Goal: Information Seeking & Learning: Learn about a topic

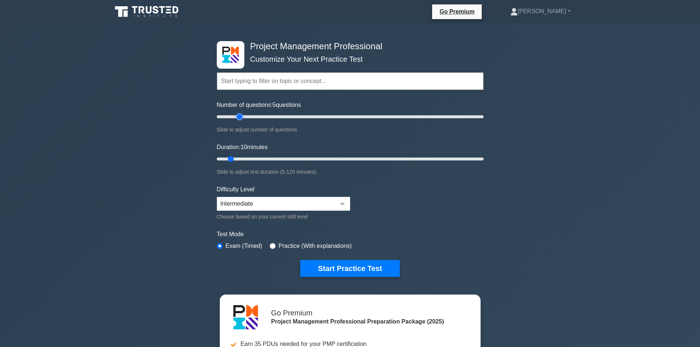
click at [242, 116] on input "Number of questions: 5 questions" at bounding box center [350, 116] width 267 height 9
click at [252, 118] on input "Number of questions: 20 questions" at bounding box center [350, 116] width 267 height 9
click at [266, 117] on input "Number of questions: 40 questions" at bounding box center [350, 116] width 267 height 9
click at [275, 114] on input "Number of questions: 40 questions" at bounding box center [350, 116] width 267 height 9
click at [281, 114] on input "Number of questions: 50 questions" at bounding box center [350, 116] width 267 height 9
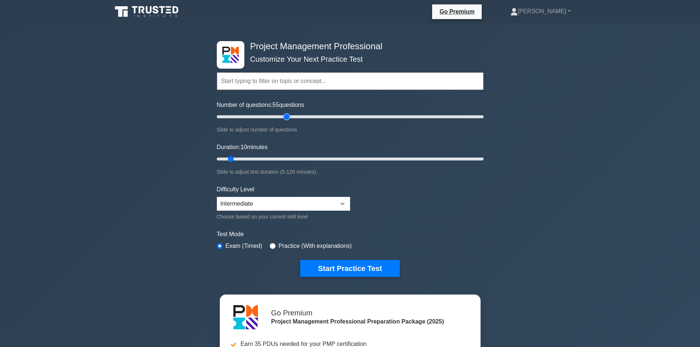
click at [287, 117] on input "Number of questions: 55 questions" at bounding box center [350, 116] width 267 height 9
click at [289, 117] on input "Number of questions: 55 questions" at bounding box center [350, 116] width 267 height 9
type input "60"
click at [293, 118] on input "Number of questions: 55 questions" at bounding box center [350, 116] width 267 height 9
click at [255, 159] on input "Duration: 20 minutes" at bounding box center [350, 159] width 267 height 9
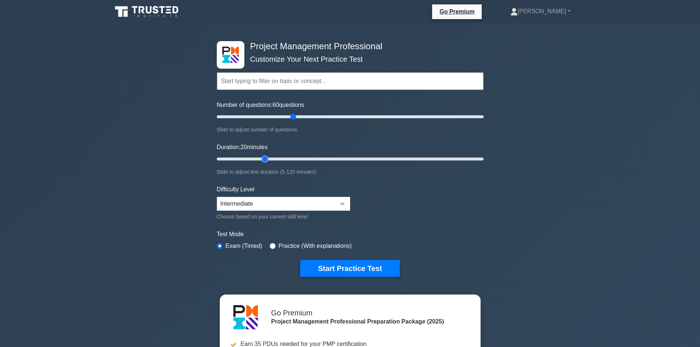
click at [267, 157] on input "Duration: 20 minutes" at bounding box center [350, 159] width 267 height 9
click at [275, 157] on input "Duration: 25 minutes" at bounding box center [350, 159] width 267 height 9
click at [303, 159] on input "Duration: 30 minutes" at bounding box center [350, 159] width 267 height 9
click at [310, 159] on input "Duration: 40 minutes" at bounding box center [350, 159] width 267 height 9
drag, startPoint x: 321, startPoint y: 157, endPoint x: 330, endPoint y: 156, distance: 9.2
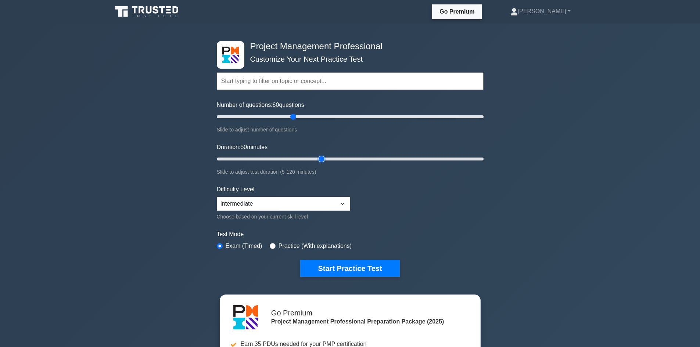
click at [321, 157] on input "Duration: 50 minutes" at bounding box center [350, 159] width 267 height 9
click at [336, 159] on input "Duration: 50 minutes" at bounding box center [350, 159] width 267 height 9
click at [343, 157] on input "Duration: 60 minutes" at bounding box center [350, 159] width 267 height 9
click at [479, 158] on input "Duration: 120 minutes" at bounding box center [350, 159] width 267 height 9
drag, startPoint x: 481, startPoint y: 156, endPoint x: 347, endPoint y: 162, distance: 134.2
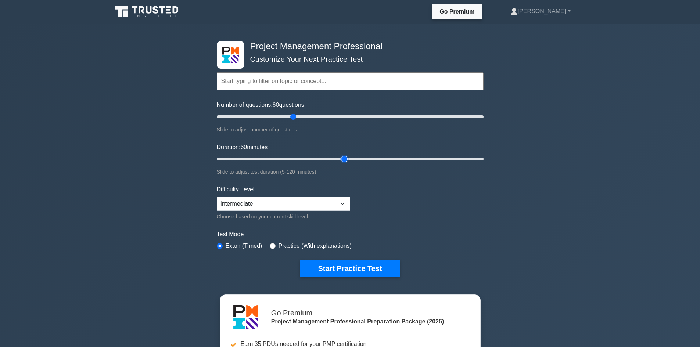
type input "60"
click at [347, 162] on input "Duration: 60 minutes" at bounding box center [350, 159] width 267 height 9
click at [144, 203] on div "Project Management Professional Customize Your Next Practice Test Topics Scope …" at bounding box center [350, 255] width 700 height 462
click at [367, 268] on button "Start Practice Test" at bounding box center [349, 268] width 99 height 17
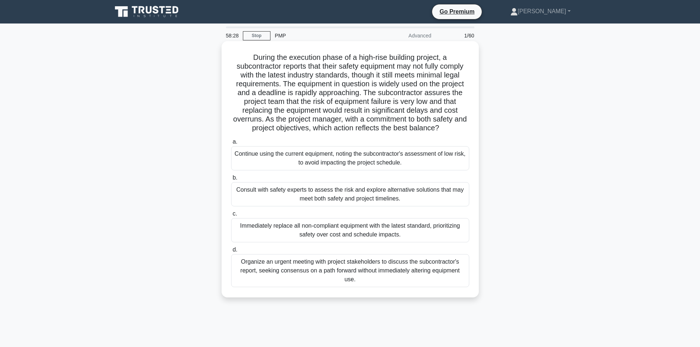
click at [299, 201] on div "Consult with safety experts to assess the risk and explore alternative solution…" at bounding box center [350, 194] width 238 height 24
click at [231, 180] on input "b. Consult with safety experts to assess the risk and explore alternative solut…" at bounding box center [231, 178] width 0 height 5
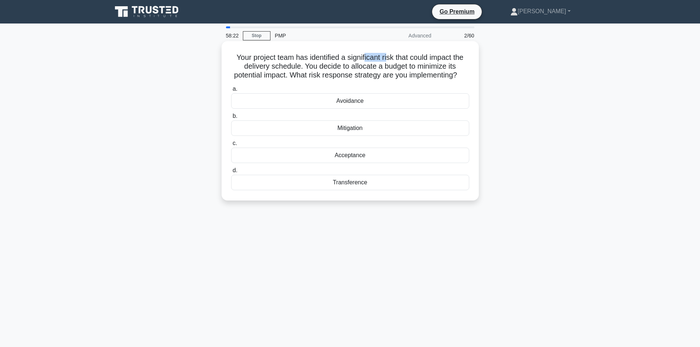
drag, startPoint x: 365, startPoint y: 57, endPoint x: 439, endPoint y: 74, distance: 76.2
click at [388, 55] on h5 "Your project team has identified a significant risk that could impact the deliv…" at bounding box center [349, 66] width 239 height 27
click at [509, 68] on div "Your project team has identified a significant risk that could impact the deliv…" at bounding box center [350, 127] width 485 height 168
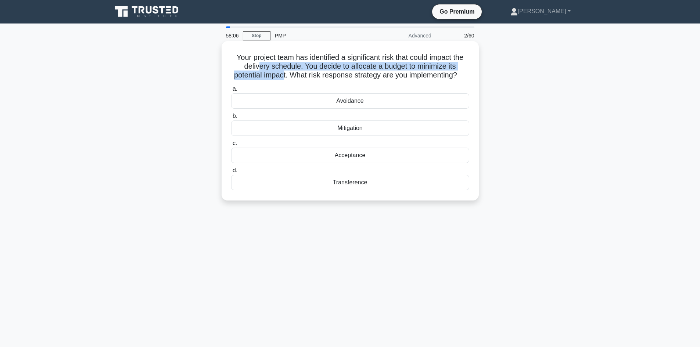
drag, startPoint x: 259, startPoint y: 67, endPoint x: 288, endPoint y: 71, distance: 29.0
click at [288, 71] on h5 "Your project team has identified a significant risk that could impact the deliv…" at bounding box center [349, 66] width 239 height 27
click at [307, 68] on h5 "Your project team has identified a significant risk that could impact the deliv…" at bounding box center [349, 66] width 239 height 27
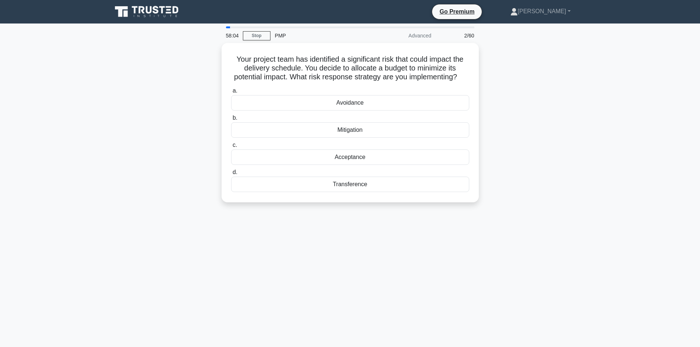
click at [532, 85] on div "Your project team has identified a significant risk that could impact the deliv…" at bounding box center [350, 127] width 485 height 168
click at [288, 75] on h5 "Your project team has identified a significant risk that could impact the deliv…" at bounding box center [349, 66] width 239 height 27
click at [186, 116] on div "Your project team has identified a significant risk that could impact the deliv…" at bounding box center [350, 127] width 485 height 168
click at [347, 136] on div "Mitigation" at bounding box center [350, 127] width 238 height 15
click at [231, 119] on input "b. Mitigation" at bounding box center [231, 116] width 0 height 5
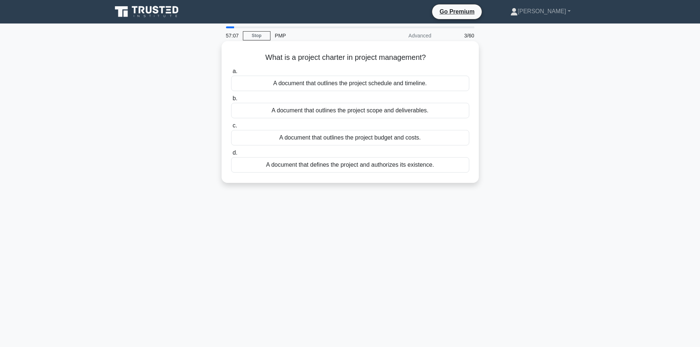
click at [303, 109] on div "A document that outlines the project scope and deliverables." at bounding box center [350, 110] width 238 height 15
click at [231, 101] on input "b. A document that outlines the project scope and deliverables." at bounding box center [231, 98] width 0 height 5
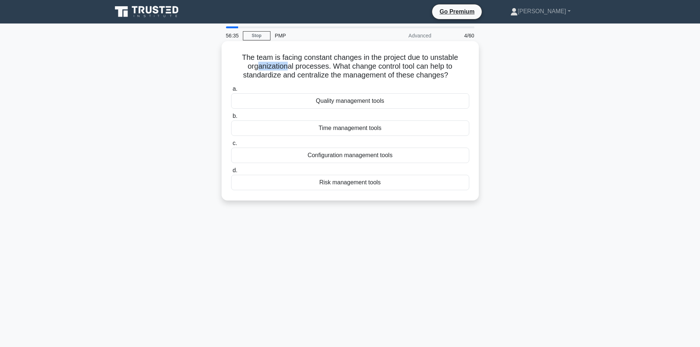
drag, startPoint x: 255, startPoint y: 65, endPoint x: 289, endPoint y: 70, distance: 34.1
click at [289, 70] on h5 "The team is facing constant changes in the project due to unstable organization…" at bounding box center [349, 66] width 239 height 27
click at [146, 93] on div "The team is facing constant changes in the project due to unstable organization…" at bounding box center [350, 127] width 485 height 168
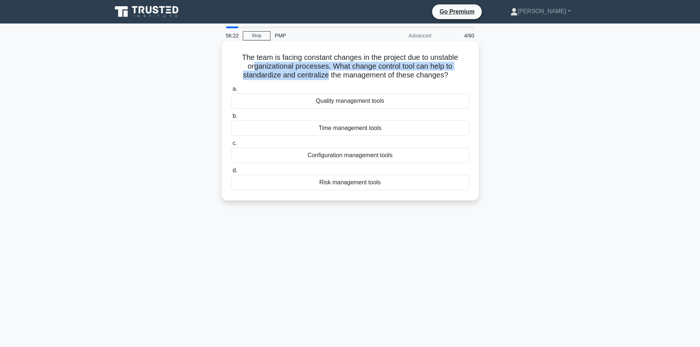
drag, startPoint x: 256, startPoint y: 65, endPoint x: 280, endPoint y: 79, distance: 27.7
click at [327, 71] on h5 "The team is facing constant changes in the project due to unstable organization…" at bounding box center [349, 66] width 239 height 27
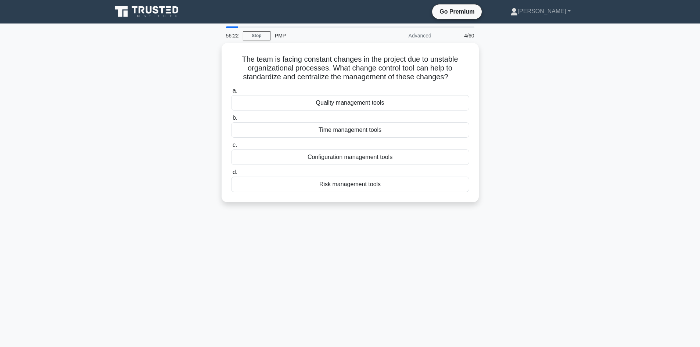
click at [197, 92] on div "The team is facing constant changes in the project due to unstable organization…" at bounding box center [350, 127] width 485 height 168
click at [354, 129] on div "Time management tools" at bounding box center [350, 127] width 238 height 15
click at [231, 119] on input "b. Time management tools" at bounding box center [231, 116] width 0 height 5
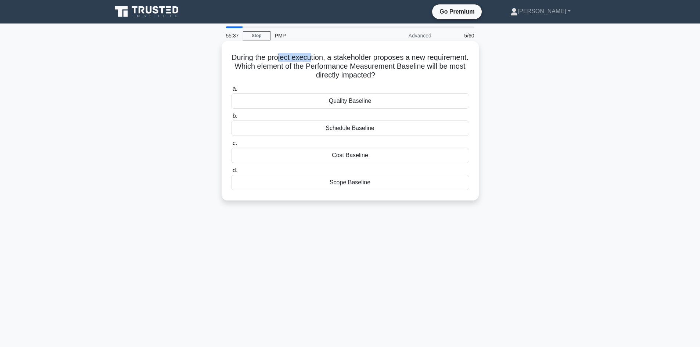
drag, startPoint x: 301, startPoint y: 59, endPoint x: 331, endPoint y: 60, distance: 30.5
click at [331, 60] on h5 "During the project execution, a stakeholder proposes a new requirement. Which e…" at bounding box center [349, 66] width 239 height 27
drag, startPoint x: 368, startPoint y: 58, endPoint x: 422, endPoint y: 57, distance: 54.0
click at [422, 57] on h5 "During the project execution, a stakeholder proposes a new requirement. Which e…" at bounding box center [349, 66] width 239 height 27
drag, startPoint x: 383, startPoint y: 65, endPoint x: 458, endPoint y: 72, distance: 75.3
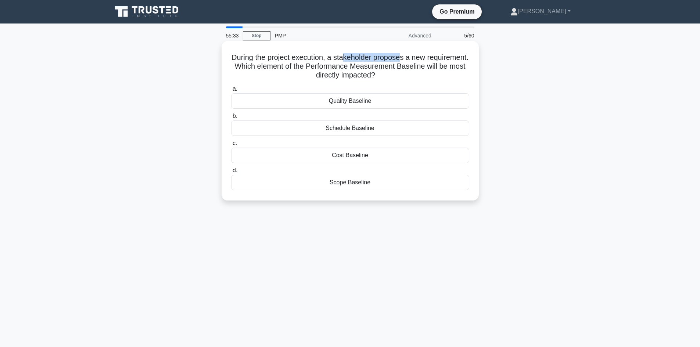
click at [458, 72] on h5 "During the project execution, a stakeholder proposes a new requirement. Which e…" at bounding box center [349, 66] width 239 height 27
click at [350, 83] on div "During the project execution, a stakeholder proposes a new requirement. Which e…" at bounding box center [349, 121] width 251 height 154
click at [162, 117] on div "During the project execution, a stakeholder proposes a new requirement. Which e…" at bounding box center [350, 127] width 485 height 168
drag, startPoint x: 359, startPoint y: 58, endPoint x: 444, endPoint y: 60, distance: 85.3
click at [444, 60] on h5 "During the project execution, a stakeholder proposes a new requirement. Which e…" at bounding box center [349, 66] width 239 height 27
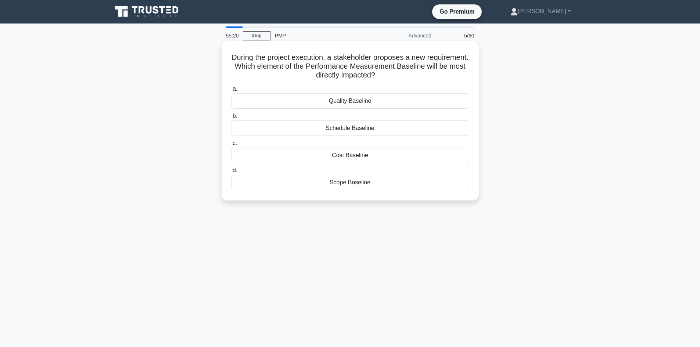
click at [285, 66] on h5 "During the project execution, a stakeholder proposes a new requirement. Which e…" at bounding box center [349, 66] width 239 height 27
drag, startPoint x: 403, startPoint y: 69, endPoint x: 460, endPoint y: 66, distance: 56.6
click at [460, 66] on h5 "During the project execution, a stakeholder proposes a new requirement. Which e…" at bounding box center [349, 66] width 239 height 27
click at [497, 79] on div "During the project execution, a stakeholder proposes a new requirement. Which e…" at bounding box center [350, 127] width 485 height 168
click at [144, 112] on div "During the project execution, a stakeholder proposes a new requirement. Which e…" at bounding box center [350, 127] width 485 height 168
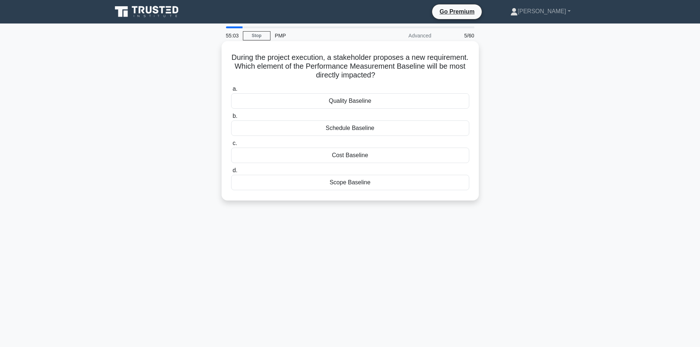
click at [356, 180] on div "Scope Baseline" at bounding box center [350, 182] width 238 height 15
click at [231, 173] on input "d. Scope Baseline" at bounding box center [231, 170] width 0 height 5
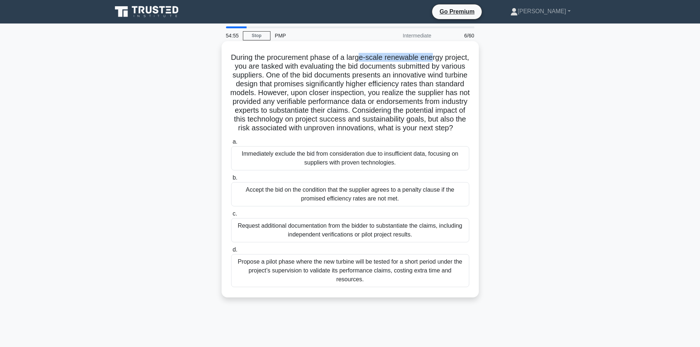
drag, startPoint x: 377, startPoint y: 57, endPoint x: 447, endPoint y: 60, distance: 70.2
click at [447, 60] on h5 "During the procurement phase of a large-scale renewable energy project, you are…" at bounding box center [349, 93] width 239 height 80
drag, startPoint x: 410, startPoint y: 65, endPoint x: 430, endPoint y: 61, distance: 19.8
click at [430, 61] on h5 "During the procurement phase of a large-scale renewable energy project, you are…" at bounding box center [349, 93] width 239 height 80
click at [311, 79] on h5 "During the procurement phase of a large-scale renewable energy project, you are…" at bounding box center [349, 93] width 239 height 80
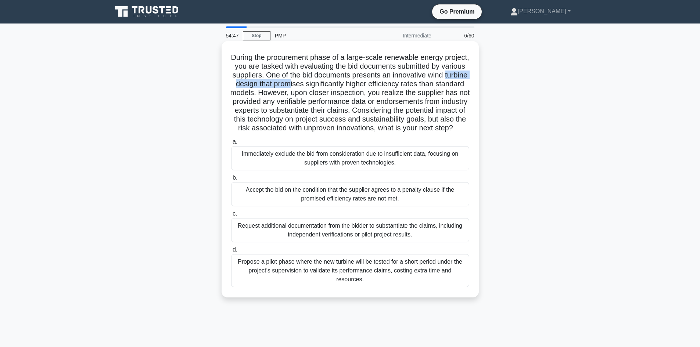
drag, startPoint x: 252, startPoint y: 84, endPoint x: 354, endPoint y: 91, distance: 103.1
click at [331, 85] on h5 "During the procurement phase of a large-scale renewable energy project, you are…" at bounding box center [349, 93] width 239 height 80
drag, startPoint x: 345, startPoint y: 140, endPoint x: 385, endPoint y: 143, distance: 40.1
click at [385, 143] on div "During the procurement phase of a large-scale renewable energy project, you are…" at bounding box center [349, 169] width 251 height 250
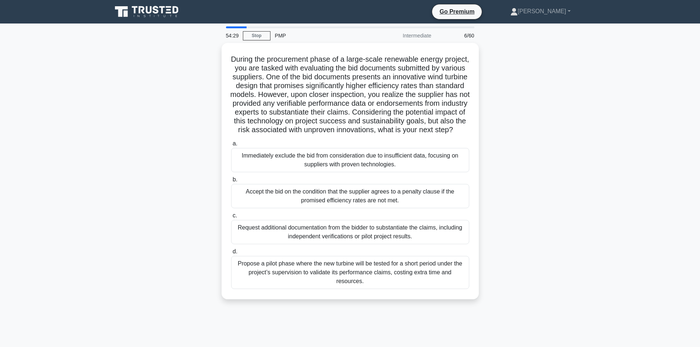
drag, startPoint x: 159, startPoint y: 224, endPoint x: 155, endPoint y: 220, distance: 5.2
click at [158, 223] on div "During the procurement phase of a large-scale renewable energy project, you are…" at bounding box center [350, 175] width 485 height 265
click at [353, 239] on div "Request additional documentation from the bidder to substantiate the claims, in…" at bounding box center [350, 232] width 238 height 24
click at [231, 218] on input "c. Request additional documentation from the bidder to substantiate the claims,…" at bounding box center [231, 215] width 0 height 5
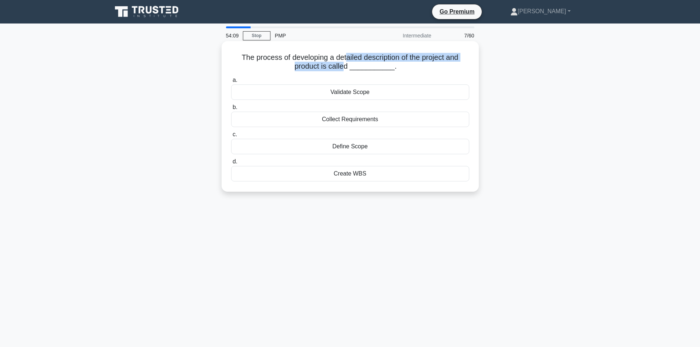
drag, startPoint x: 343, startPoint y: 57, endPoint x: 348, endPoint y: 71, distance: 14.6
click at [348, 71] on h5 "The process of developing a detailed description of the project and product is …" at bounding box center [349, 62] width 239 height 18
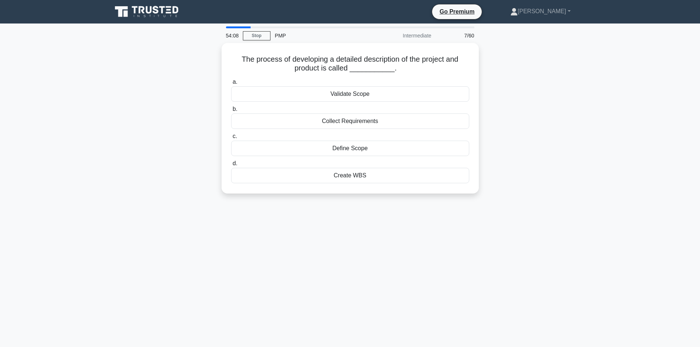
click at [157, 156] on div "The process of developing a detailed description of the project and product is …" at bounding box center [350, 122] width 485 height 159
click at [353, 174] on div "Create WBS" at bounding box center [350, 173] width 238 height 15
click at [231, 164] on input "d. Create WBS" at bounding box center [231, 161] width 0 height 5
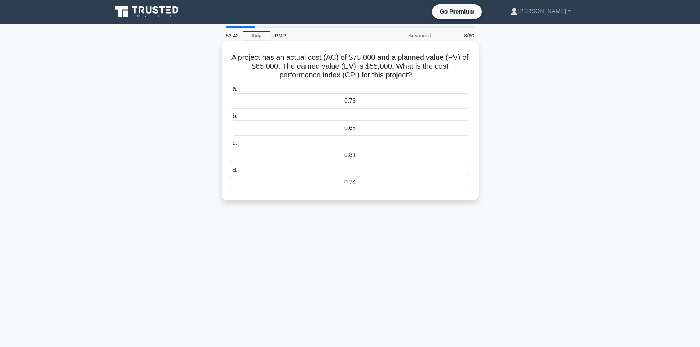
click at [316, 98] on div "0.73" at bounding box center [350, 100] width 238 height 15
click at [231, 91] on input "a. 0.73" at bounding box center [231, 89] width 0 height 5
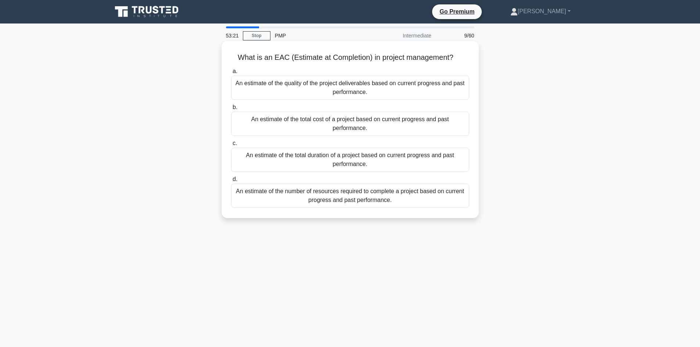
click at [373, 133] on div "An estimate of the total cost of a project based on current progress and past p…" at bounding box center [350, 124] width 238 height 24
click at [231, 110] on input "b. An estimate of the total cost of a project based on current progress and pas…" at bounding box center [231, 107] width 0 height 5
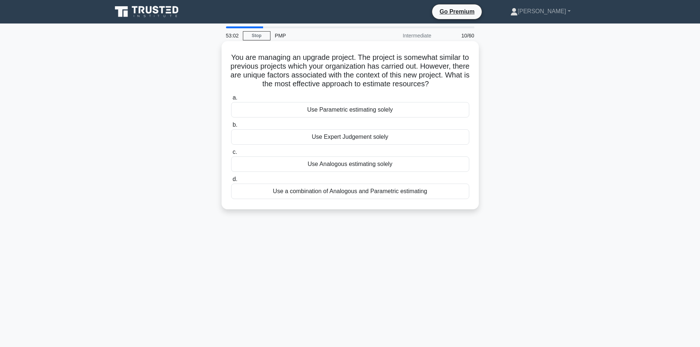
click at [324, 193] on div "Use a combination of Analogous and Parametric estimating" at bounding box center [350, 191] width 238 height 15
click at [231, 182] on input "d. Use a combination of Analogous and Parametric estimating" at bounding box center [231, 179] width 0 height 5
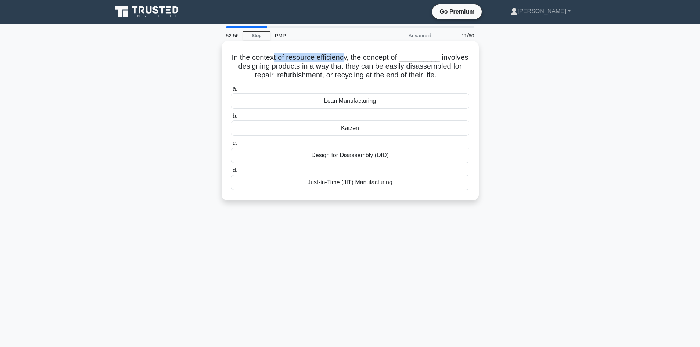
drag, startPoint x: 278, startPoint y: 57, endPoint x: 347, endPoint y: 56, distance: 69.1
click at [347, 56] on h5 "In the context of resource efficiency, the concept of __________ involves desig…" at bounding box center [349, 66] width 239 height 27
drag, startPoint x: 224, startPoint y: 78, endPoint x: 234, endPoint y: 76, distance: 9.9
click at [228, 77] on div "In the context of resource efficiency, the concept of __________ involves desig…" at bounding box center [349, 121] width 251 height 154
click at [155, 167] on div "In the context of resource efficiency, the concept of __________ involves desig…" at bounding box center [350, 127] width 485 height 168
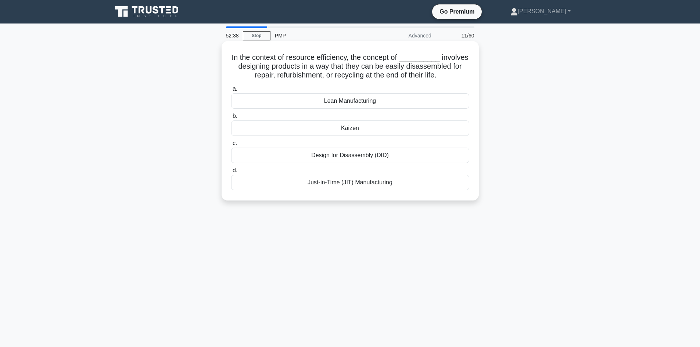
drag, startPoint x: 257, startPoint y: 68, endPoint x: 419, endPoint y: 183, distance: 198.8
click at [421, 185] on div "In the context of resource efficiency, the concept of __________ involves desig…" at bounding box center [349, 121] width 251 height 154
copy div "In the context of resource efficiency, the concept of __________ involves desig…"
click at [158, 191] on div "In the context of resource efficiency, the concept of __________ involves desig…" at bounding box center [350, 127] width 485 height 168
click at [371, 156] on div "Design for Disassembly (DfD)" at bounding box center [350, 155] width 238 height 15
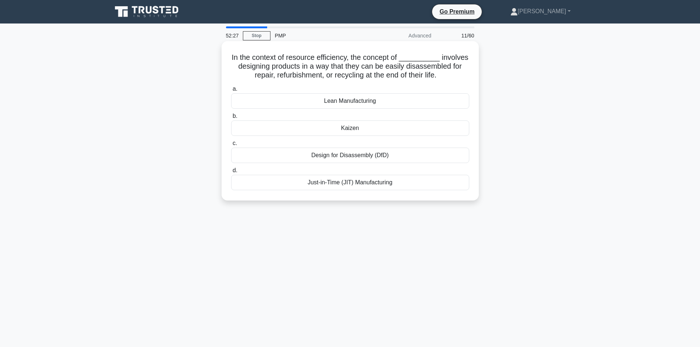
click at [231, 146] on input "c. Design for Disassembly (DfD)" at bounding box center [231, 143] width 0 height 5
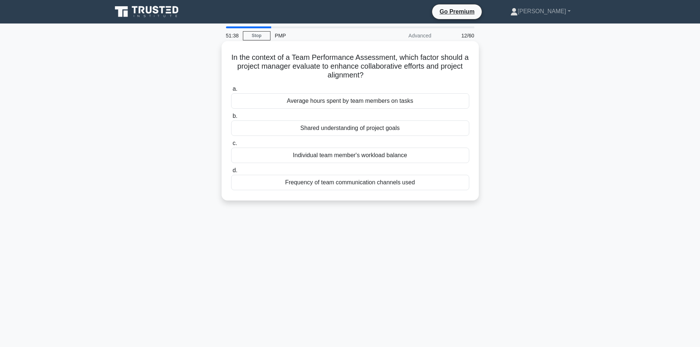
click at [336, 158] on div "Individual team member's workload balance" at bounding box center [350, 155] width 238 height 15
click at [231, 146] on input "c. Individual team member's workload balance" at bounding box center [231, 143] width 0 height 5
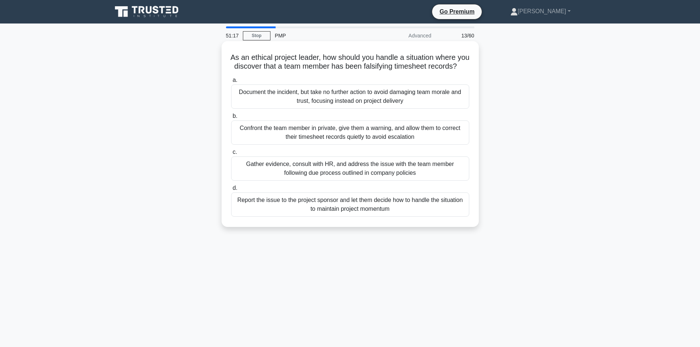
click at [383, 139] on div "Confront the team member in private, give them a warning, and allow them to cor…" at bounding box center [350, 132] width 238 height 24
click at [231, 119] on input "b. Confront the team member in private, give them a warning, and allow them to …" at bounding box center [231, 116] width 0 height 5
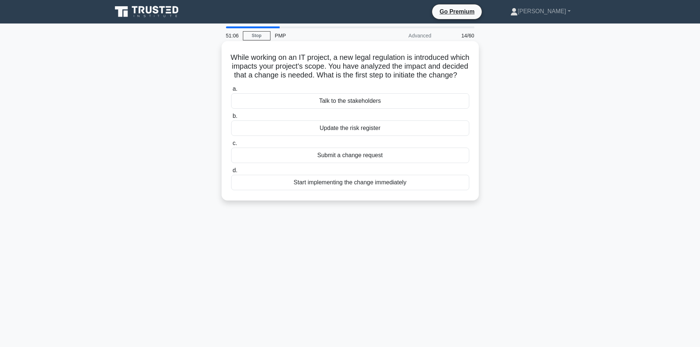
drag, startPoint x: 238, startPoint y: 176, endPoint x: 249, endPoint y: 179, distance: 11.8
click at [246, 178] on div "While working on an IT project, a new legal regulation is introduced which impa…" at bounding box center [350, 127] width 485 height 168
click at [151, 153] on div "While working on an IT project, a new legal regulation is introduced which impa…" at bounding box center [350, 127] width 485 height 168
click at [147, 145] on div "While working on an IT project, a new legal regulation is introduced which impa…" at bounding box center [350, 127] width 485 height 168
click at [356, 136] on div "Update the risk register" at bounding box center [350, 127] width 238 height 15
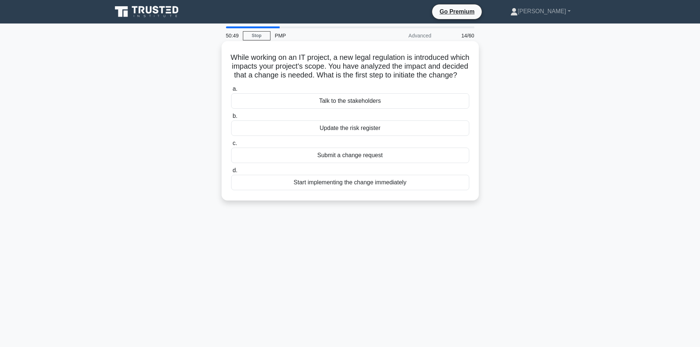
click at [231, 119] on input "b. Update the risk register" at bounding box center [231, 116] width 0 height 5
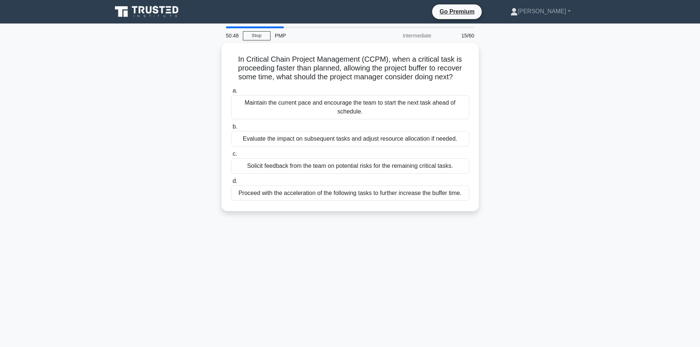
drag, startPoint x: 181, startPoint y: 84, endPoint x: 185, endPoint y: 83, distance: 3.8
click at [184, 86] on div "In Critical Chain Project Management (CCPM), when a critical task is proceeding…" at bounding box center [350, 131] width 485 height 177
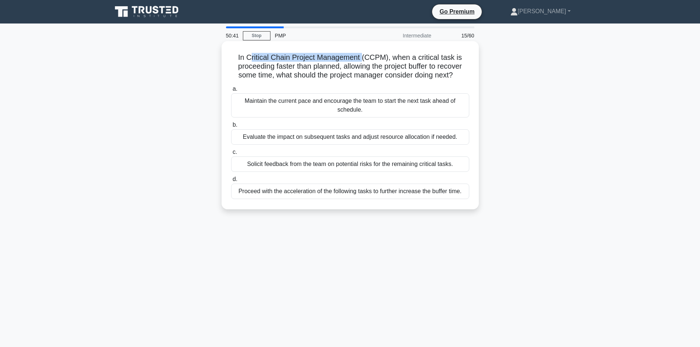
drag, startPoint x: 259, startPoint y: 58, endPoint x: 363, endPoint y: 53, distance: 104.5
click at [363, 53] on h5 "In Critical Chain Project Management (CCPM), when a critical task is proceeding…" at bounding box center [349, 66] width 239 height 27
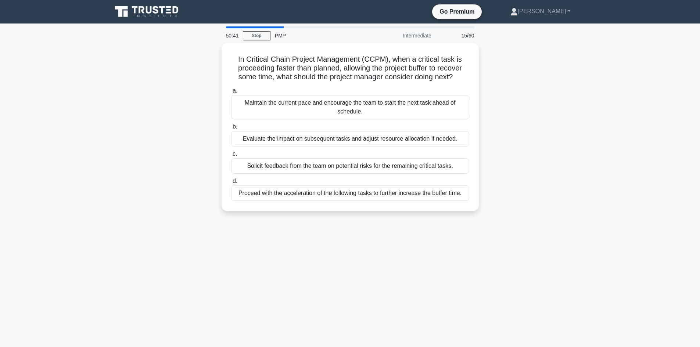
click at [175, 77] on div "In Critical Chain Project Management (CCPM), when a critical task is proceeding…" at bounding box center [350, 131] width 485 height 177
click at [176, 94] on div "In Critical Chain Project Management (CCPM), when a critical task is proceeding…" at bounding box center [350, 131] width 485 height 177
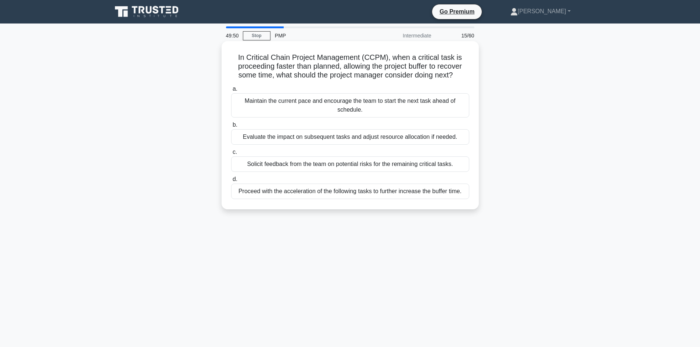
click at [310, 137] on div "Evaluate the impact on subsequent tasks and adjust resource allocation if neede…" at bounding box center [350, 136] width 238 height 15
click at [231, 127] on input "b. Evaluate the impact on subsequent tasks and adjust resource allocation if ne…" at bounding box center [231, 125] width 0 height 5
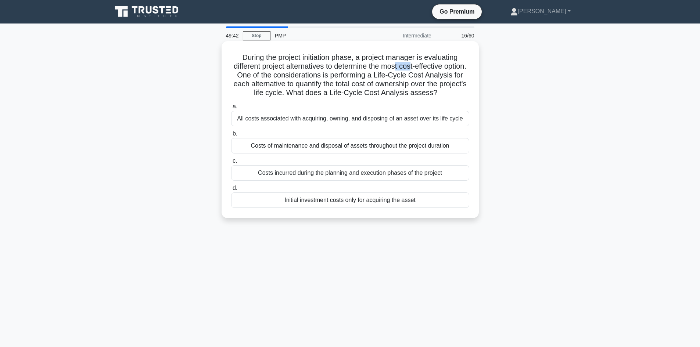
click at [426, 67] on h5 "During the project initiation phase, a project manager is evaluating different …" at bounding box center [349, 75] width 239 height 45
click at [303, 79] on h5 "During the project initiation phase, a project manager is evaluating different …" at bounding box center [349, 75] width 239 height 45
click at [335, 126] on div "All costs associated with acquiring, owning, and disposing of an asset over its…" at bounding box center [350, 118] width 238 height 15
click at [231, 109] on input "a. All costs associated with acquiring, owning, and disposing of an asset over …" at bounding box center [231, 106] width 0 height 5
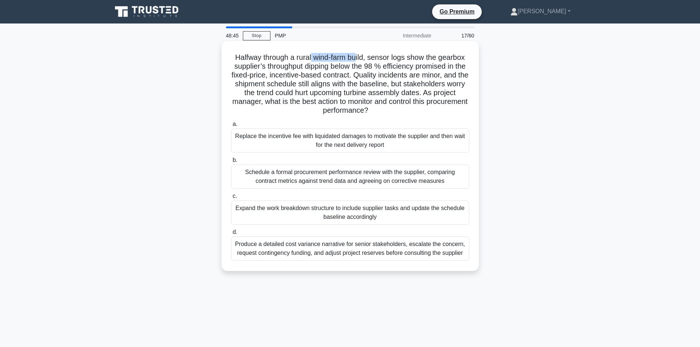
drag, startPoint x: 311, startPoint y: 58, endPoint x: 358, endPoint y: 56, distance: 46.7
click at [358, 56] on h5 "Halfway through a rural wind-farm build, sensor logs show the gearbox supplier’…" at bounding box center [349, 84] width 239 height 62
click at [370, 71] on h5 "Halfway through a rural wind-farm build, sensor logs show the gearbox supplier’…" at bounding box center [349, 84] width 239 height 62
drag, startPoint x: 277, startPoint y: 66, endPoint x: 334, endPoint y: 69, distance: 57.0
click at [334, 69] on h5 "Halfway through a rural wind-farm build, sensor logs show the gearbox supplier’…" at bounding box center [349, 84] width 239 height 62
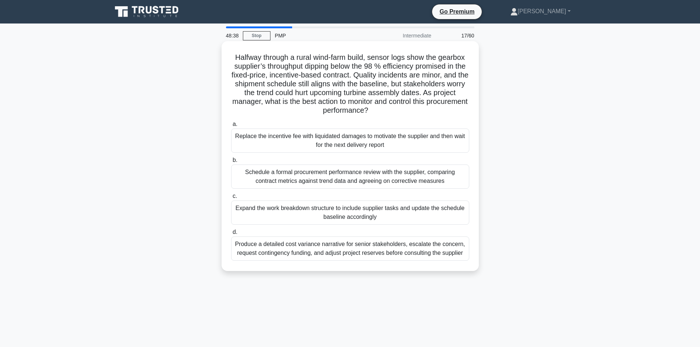
click at [331, 77] on h5 "Halfway through a rural wind-farm build, sensor logs show the gearbox supplier’…" at bounding box center [349, 84] width 239 height 62
drag, startPoint x: 364, startPoint y: 64, endPoint x: 425, endPoint y: 65, distance: 61.0
click at [425, 65] on h5 "Halfway through a rural wind-farm build, sensor logs show the gearbox supplier’…" at bounding box center [349, 84] width 239 height 62
click at [426, 76] on h5 "Halfway through a rural wind-farm build, sensor logs show the gearbox supplier’…" at bounding box center [349, 84] width 239 height 62
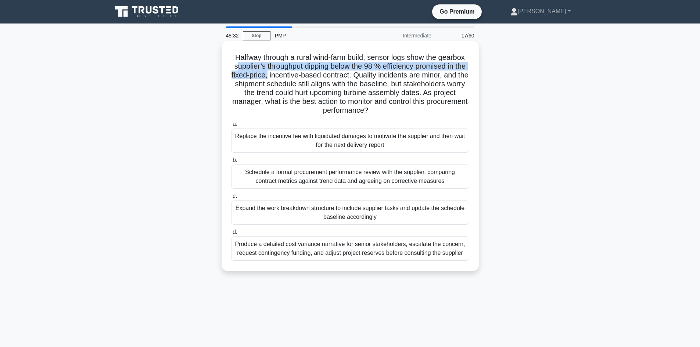
drag, startPoint x: 285, startPoint y: 74, endPoint x: 240, endPoint y: 64, distance: 46.6
click at [239, 65] on h5 "Halfway through a rural wind-farm build, sensor logs show the gearbox supplier’…" at bounding box center [349, 84] width 239 height 62
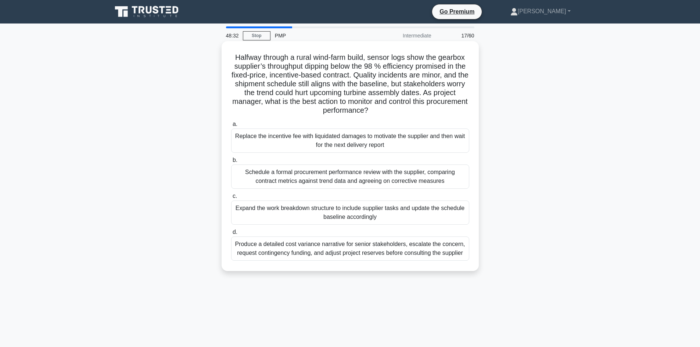
click at [308, 86] on h5 "Halfway through a rural wind-farm build, sensor logs show the gearbox supplier’…" at bounding box center [349, 84] width 239 height 62
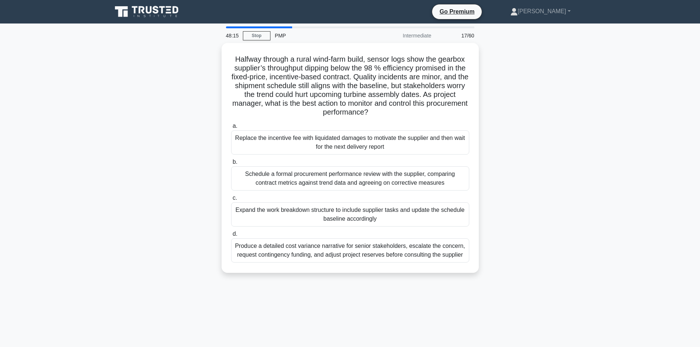
drag, startPoint x: 153, startPoint y: 158, endPoint x: 212, endPoint y: 275, distance: 131.2
click at [157, 159] on div "Halfway through a rural wind-farm build, sensor logs show the gearbox supplier’…" at bounding box center [350, 162] width 485 height 239
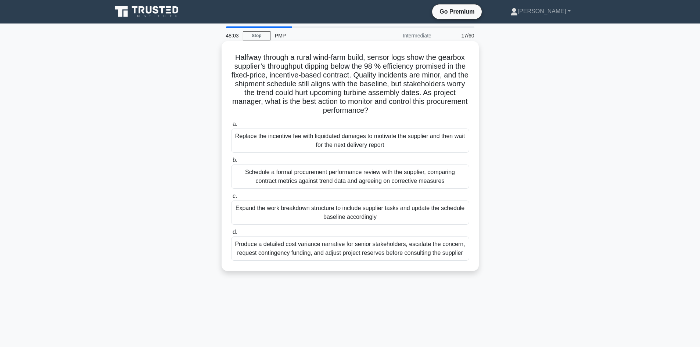
click at [338, 174] on div "Schedule a formal procurement performance review with the supplier, comparing c…" at bounding box center [350, 177] width 238 height 24
click at [231, 163] on input "b. Schedule a formal procurement performance review with the supplier, comparin…" at bounding box center [231, 160] width 0 height 5
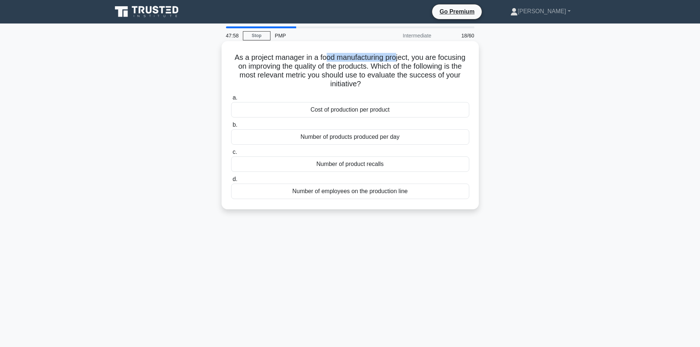
drag, startPoint x: 323, startPoint y: 57, endPoint x: 396, endPoint y: 56, distance: 73.5
click at [396, 56] on h5 "As a project manager in a food manufacturing project, you are focusing on impro…" at bounding box center [349, 71] width 239 height 36
click at [545, 86] on div "As a project manager in a food manufacturing project, you are focusing on impro…" at bounding box center [350, 131] width 485 height 177
drag, startPoint x: 327, startPoint y: 54, endPoint x: 410, endPoint y: 58, distance: 83.1
click at [410, 58] on h5 "As a project manager in a food manufacturing project, you are focusing on impro…" at bounding box center [349, 71] width 239 height 36
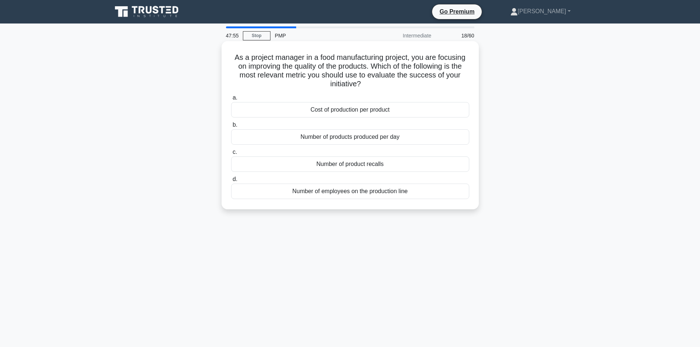
drag, startPoint x: 534, startPoint y: 89, endPoint x: 461, endPoint y: 69, distance: 76.3
click at [531, 88] on div "As a project manager in a food manufacturing project, you are focusing on impro…" at bounding box center [350, 131] width 485 height 177
drag, startPoint x: 294, startPoint y: 66, endPoint x: 361, endPoint y: 69, distance: 66.5
click at [361, 69] on h5 "As a project manager in a food manufacturing project, you are focusing on impro…" at bounding box center [349, 71] width 239 height 36
click at [540, 91] on div "As a project manager in a food manufacturing project, you are focusing on impro…" at bounding box center [350, 131] width 485 height 177
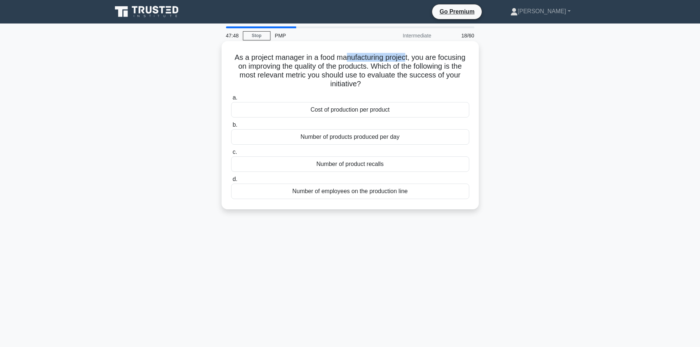
drag, startPoint x: 400, startPoint y: 55, endPoint x: 406, endPoint y: 55, distance: 5.9
click at [406, 55] on h5 "As a project manager in a food manufacturing project, you are focusing on impro…" at bounding box center [349, 71] width 239 height 36
click at [353, 76] on h5 "As a project manager in a food manufacturing project, you are focusing on impro…" at bounding box center [349, 71] width 239 height 36
drag, startPoint x: 420, startPoint y: 75, endPoint x: 456, endPoint y: 82, distance: 37.2
click at [456, 82] on h5 "As a project manager in a food manufacturing project, you are focusing on impro…" at bounding box center [349, 71] width 239 height 36
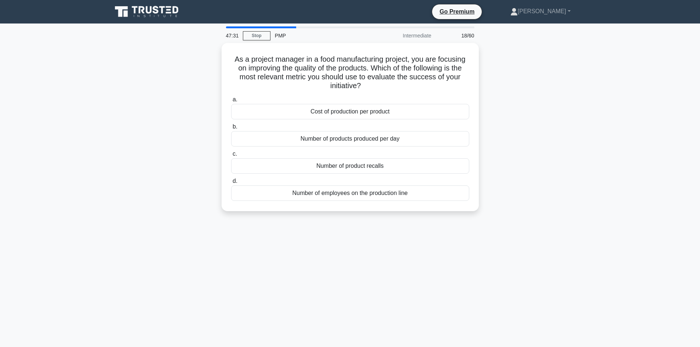
click at [498, 84] on div "As a project manager in a food manufacturing project, you are focusing on impro…" at bounding box center [350, 131] width 485 height 177
drag, startPoint x: 317, startPoint y: 55, endPoint x: 410, endPoint y: 55, distance: 92.9
click at [410, 55] on h5 "As a project manager in a food manufacturing project, you are focusing on impro…" at bounding box center [349, 71] width 239 height 36
click at [386, 64] on h5 "As a project manager in a food manufacturing project, you are focusing on impro…" at bounding box center [349, 71] width 239 height 36
click at [160, 76] on div "As a project manager in a food manufacturing project, you are focusing on impro…" at bounding box center [350, 131] width 485 height 177
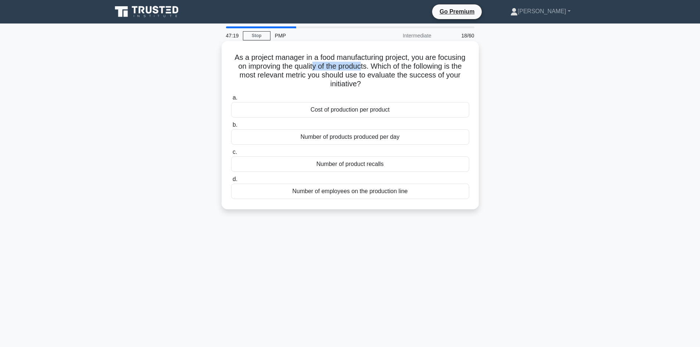
drag, startPoint x: 337, startPoint y: 61, endPoint x: 362, endPoint y: 64, distance: 25.1
click at [362, 64] on h5 "As a project manager in a food manufacturing project, you are focusing on impro…" at bounding box center [349, 71] width 239 height 36
drag, startPoint x: 391, startPoint y: 66, endPoint x: 408, endPoint y: 65, distance: 17.3
click at [397, 67] on h5 "As a project manager in a food manufacturing project, you are focusing on impro…" at bounding box center [349, 71] width 239 height 36
drag, startPoint x: 301, startPoint y: 66, endPoint x: 362, endPoint y: 71, distance: 60.7
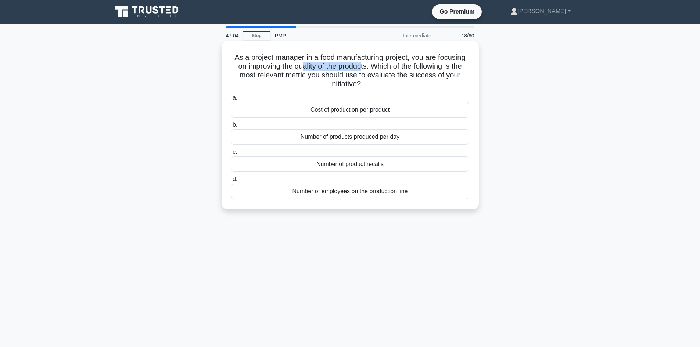
click at [362, 71] on h5 "As a project manager in a food manufacturing project, you are focusing on impro…" at bounding box center [349, 71] width 239 height 36
drag, startPoint x: 359, startPoint y: 84, endPoint x: 349, endPoint y: 77, distance: 12.6
click at [349, 77] on h5 "As a project manager in a food manufacturing project, you are focusing on impro…" at bounding box center [349, 71] width 239 height 36
click at [444, 65] on h5 "As a project manager in a food manufacturing project, you are focusing on impro…" at bounding box center [349, 71] width 239 height 36
drag, startPoint x: 275, startPoint y: 65, endPoint x: 355, endPoint y: 69, distance: 79.8
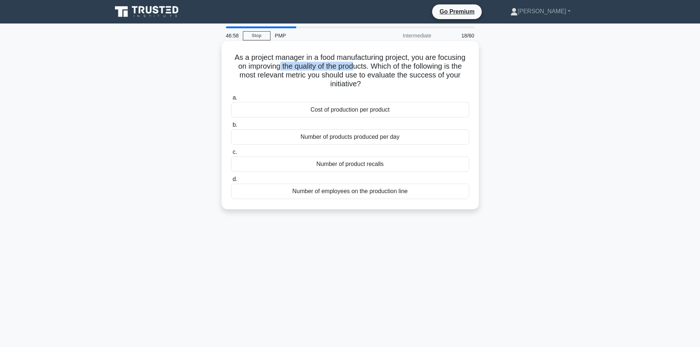
click at [355, 69] on h5 "As a project manager in a food manufacturing project, you are focusing on impro…" at bounding box center [349, 71] width 239 height 36
click at [326, 166] on div "Number of product recalls" at bounding box center [350, 163] width 238 height 15
click at [231, 155] on input "c. Number of product recalls" at bounding box center [231, 152] width 0 height 5
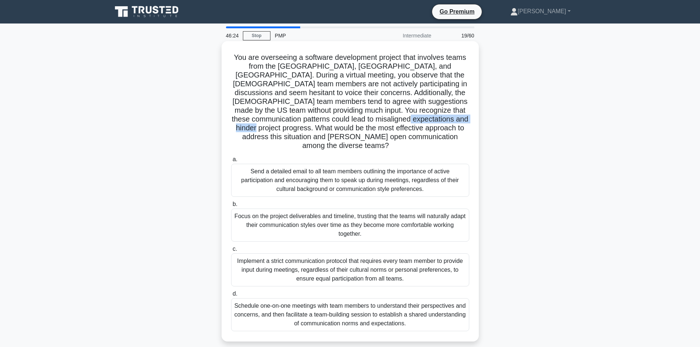
drag, startPoint x: 381, startPoint y: 118, endPoint x: 455, endPoint y: 118, distance: 73.8
click at [462, 118] on h5 "You are overseeing a software development project that involves teams from the …" at bounding box center [349, 102] width 239 height 98
click at [354, 132] on h5 "You are overseeing a software development project that involves teams from the …" at bounding box center [349, 102] width 239 height 98
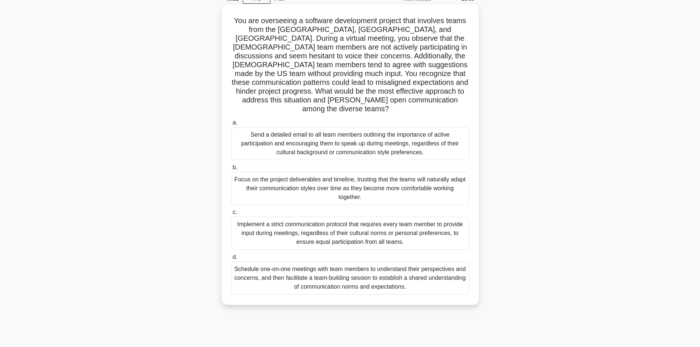
scroll to position [50, 0]
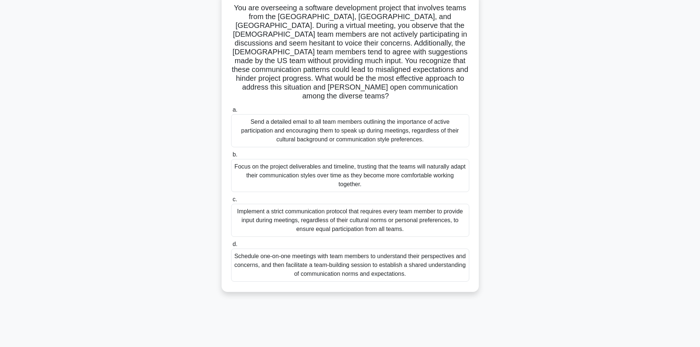
click at [327, 257] on div "Schedule one-on-one meetings with team members to understand their perspectives…" at bounding box center [350, 265] width 238 height 33
click at [231, 247] on input "d. Schedule one-on-one meetings with team members to understand their perspecti…" at bounding box center [231, 244] width 0 height 5
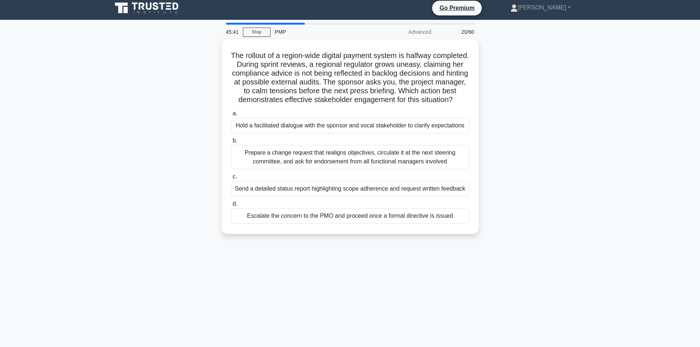
scroll to position [0, 0]
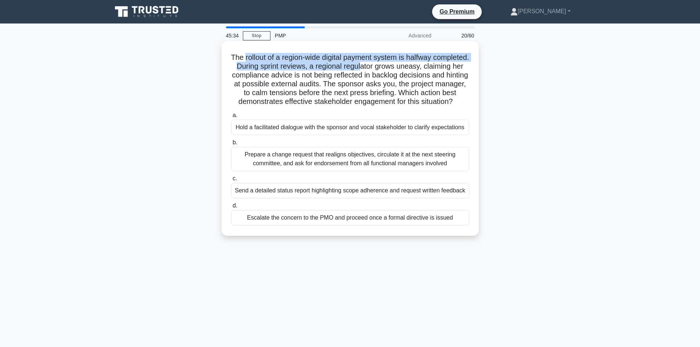
drag, startPoint x: 264, startPoint y: 56, endPoint x: 404, endPoint y: 68, distance: 140.1
click at [404, 68] on h5 "The rollout of a region-wide digital payment system is halfway completed. Durin…" at bounding box center [349, 80] width 239 height 54
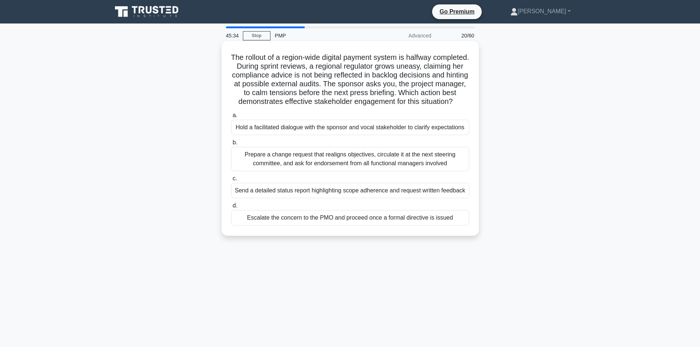
drag, startPoint x: 399, startPoint y: 73, endPoint x: 382, endPoint y: 74, distance: 17.3
click at [399, 73] on h5 "The rollout of a region-wide digital payment system is halfway completed. Durin…" at bounding box center [349, 80] width 239 height 54
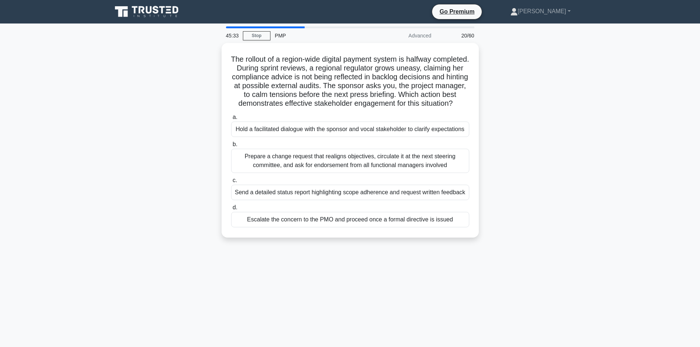
click at [209, 80] on div "The rollout of a region-wide digital payment system is halfway completed. Durin…" at bounding box center [350, 144] width 485 height 203
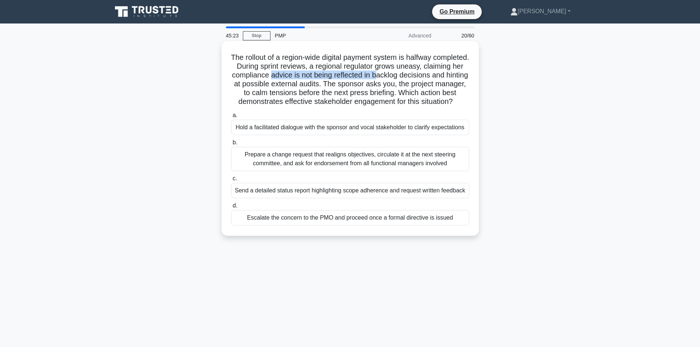
drag, startPoint x: 328, startPoint y: 76, endPoint x: 436, endPoint y: 77, distance: 108.4
click at [436, 77] on h5 "The rollout of a region-wide digital payment system is halfway completed. Durin…" at bounding box center [349, 80] width 239 height 54
click at [343, 91] on h5 "The rollout of a region-wide digital payment system is halfway completed. Durin…" at bounding box center [349, 80] width 239 height 54
drag, startPoint x: 379, startPoint y: 87, endPoint x: 325, endPoint y: 87, distance: 54.0
click at [324, 87] on h5 "The rollout of a region-wide digital payment system is halfway completed. Durin…" at bounding box center [349, 80] width 239 height 54
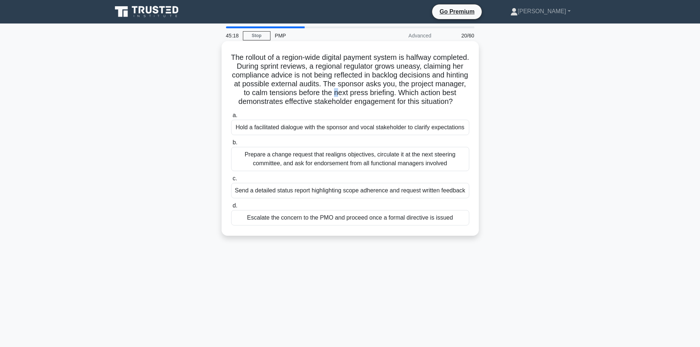
drag, startPoint x: 402, startPoint y: 94, endPoint x: 409, endPoint y: 88, distance: 9.1
click at [402, 94] on h5 "The rollout of a region-wide digital payment system is halfway completed. Durin…" at bounding box center [349, 80] width 239 height 54
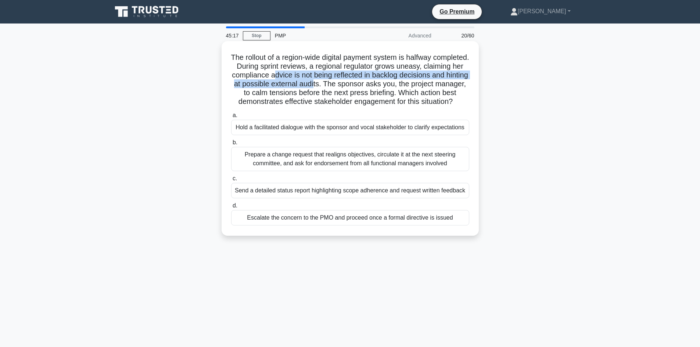
drag, startPoint x: 385, startPoint y: 83, endPoint x: 331, endPoint y: 76, distance: 54.4
click at [331, 76] on h5 "The rollout of a region-wide digital payment system is halfway completed. Durin…" at bounding box center [349, 80] width 239 height 54
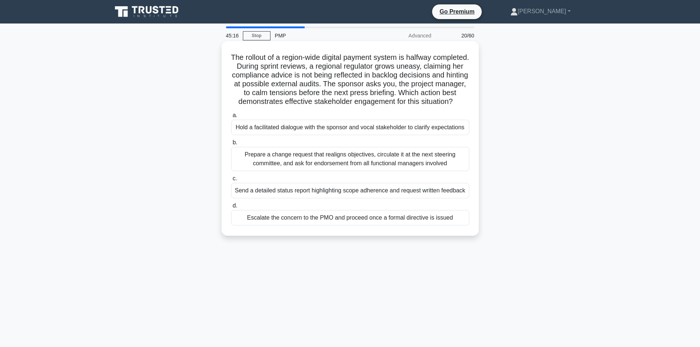
click at [419, 88] on h5 "The rollout of a region-wide digital payment system is halfway completed. Durin…" at bounding box center [349, 80] width 239 height 54
click at [350, 135] on div "Hold a facilitated dialogue with the sponsor and vocal stakeholder to clarify e…" at bounding box center [350, 127] width 238 height 15
click at [231, 118] on input "a. Hold a facilitated dialogue with the sponsor and vocal stakeholder to clarif…" at bounding box center [231, 115] width 0 height 5
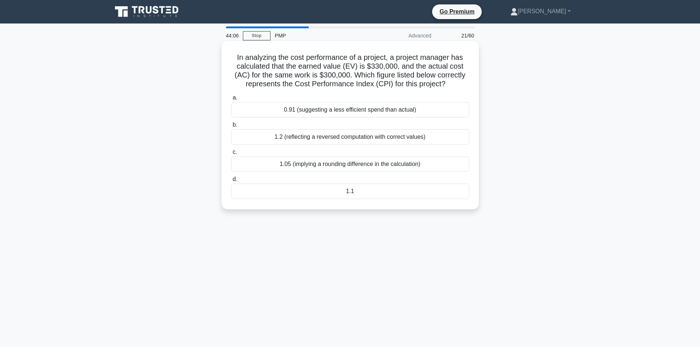
click at [317, 192] on div "1.1" at bounding box center [350, 191] width 238 height 15
click at [231, 182] on input "d. 1.1" at bounding box center [231, 179] width 0 height 5
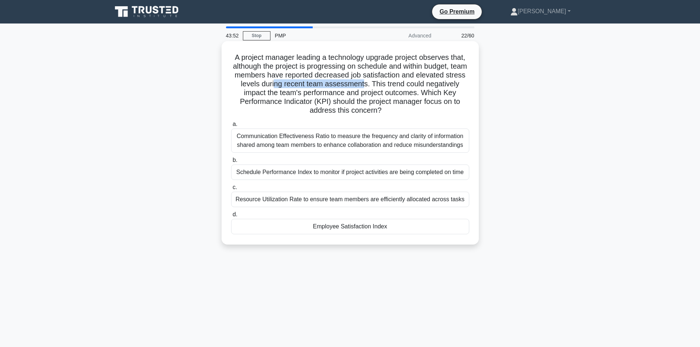
drag, startPoint x: 314, startPoint y: 83, endPoint x: 408, endPoint y: 88, distance: 93.8
click at [392, 87] on h5 "A project manager leading a technology upgrade project observes that, although …" at bounding box center [349, 84] width 239 height 62
click at [352, 225] on div "Employee Satisfaction Index" at bounding box center [350, 226] width 238 height 15
click at [231, 217] on input "d. Employee Satisfaction Index" at bounding box center [231, 214] width 0 height 5
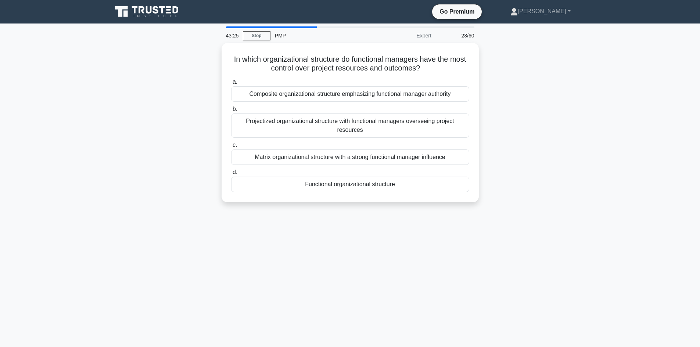
click at [177, 98] on div "In which organizational structure do functional managers have the most control …" at bounding box center [350, 127] width 485 height 168
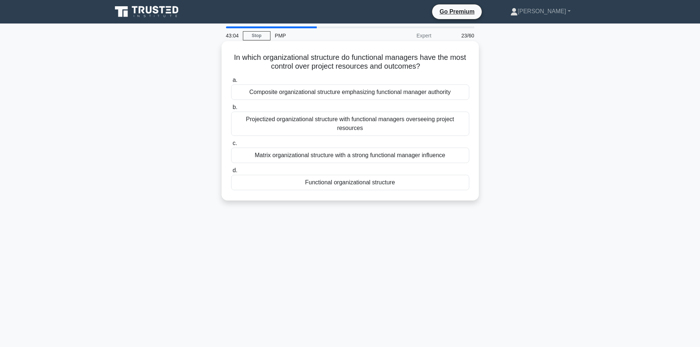
click at [349, 187] on div "Functional organizational structure" at bounding box center [350, 182] width 238 height 15
click at [231, 173] on input "d. Functional organizational structure" at bounding box center [231, 170] width 0 height 5
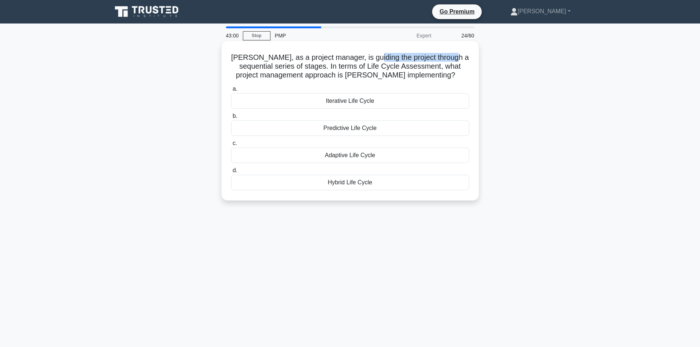
drag, startPoint x: 369, startPoint y: 56, endPoint x: 455, endPoint y: 61, distance: 85.3
click at [455, 61] on h5 "[PERSON_NAME], as a project manager, is guiding the project through a sequentia…" at bounding box center [349, 66] width 239 height 27
drag, startPoint x: 248, startPoint y: 64, endPoint x: 284, endPoint y: 71, distance: 37.4
click at [284, 71] on h5 "[PERSON_NAME], as a project manager, is guiding the project through a sequentia…" at bounding box center [349, 66] width 239 height 27
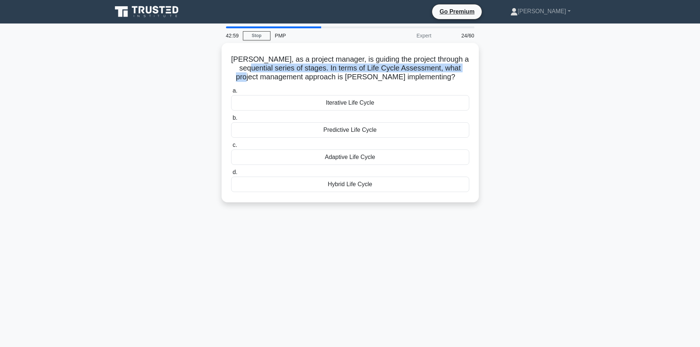
click at [185, 75] on div "[PERSON_NAME], as a project manager, is guiding the project through a sequentia…" at bounding box center [350, 127] width 485 height 168
click at [167, 89] on div "[PERSON_NAME], as a project manager, is guiding the project through a sequentia…" at bounding box center [350, 127] width 485 height 168
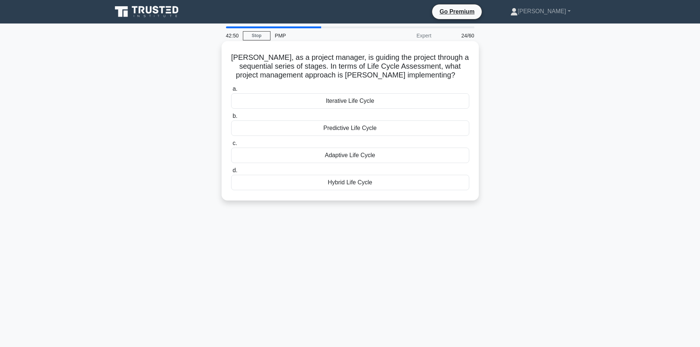
drag, startPoint x: 278, startPoint y: 64, endPoint x: 267, endPoint y: 68, distance: 11.7
click at [278, 64] on h5 "[PERSON_NAME], as a project manager, is guiding the project through a sequentia…" at bounding box center [349, 66] width 239 height 27
click at [165, 126] on div "[PERSON_NAME], as a project manager, is guiding the project through a sequentia…" at bounding box center [350, 127] width 485 height 168
drag, startPoint x: 252, startPoint y: 65, endPoint x: 290, endPoint y: 69, distance: 38.4
click at [290, 69] on h5 "[PERSON_NAME], as a project manager, is guiding the project through a sequentia…" at bounding box center [349, 66] width 239 height 27
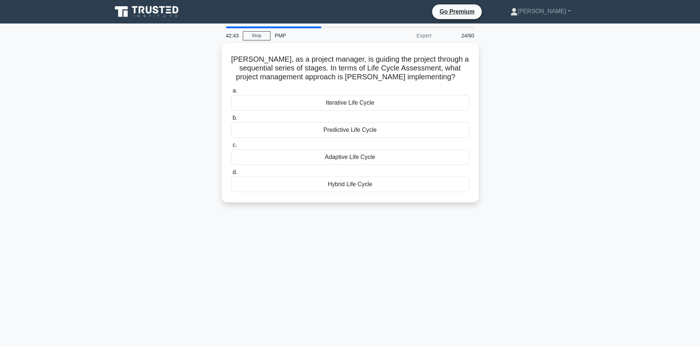
click at [147, 101] on div "[PERSON_NAME], as a project manager, is guiding the project through a sequentia…" at bounding box center [350, 127] width 485 height 168
drag, startPoint x: 439, startPoint y: 56, endPoint x: 294, endPoint y: 69, distance: 145.3
click at [294, 69] on h5 "[PERSON_NAME], as a project manager, is guiding the project through a sequentia…" at bounding box center [349, 66] width 239 height 27
click at [126, 187] on div "[PERSON_NAME], as a project manager, is guiding the project through a sequentia…" at bounding box center [350, 127] width 485 height 168
click at [192, 107] on div "[PERSON_NAME], as a project manager, is guiding the project through a sequentia…" at bounding box center [350, 127] width 485 height 168
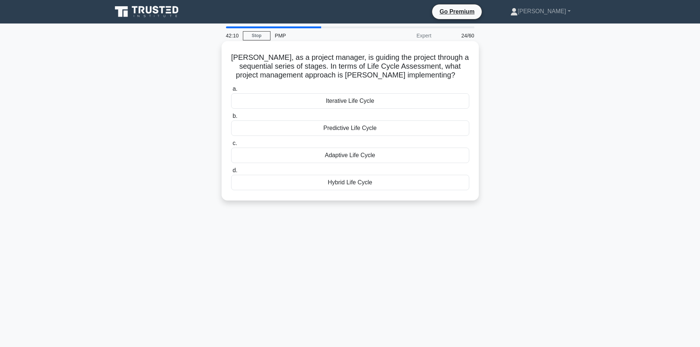
click at [317, 129] on div "Predictive Life Cycle" at bounding box center [350, 127] width 238 height 15
click at [231, 119] on input "b. Predictive Life Cycle" at bounding box center [231, 116] width 0 height 5
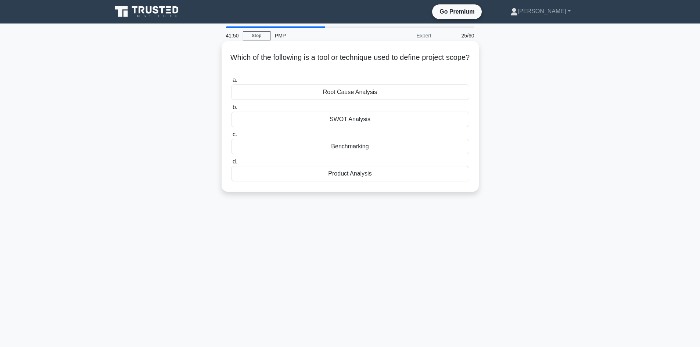
drag, startPoint x: 350, startPoint y: 149, endPoint x: 355, endPoint y: 130, distance: 19.8
click at [355, 130] on div "a. Root Cause Analysis b. SWOT Analysis c. d." at bounding box center [350, 128] width 247 height 109
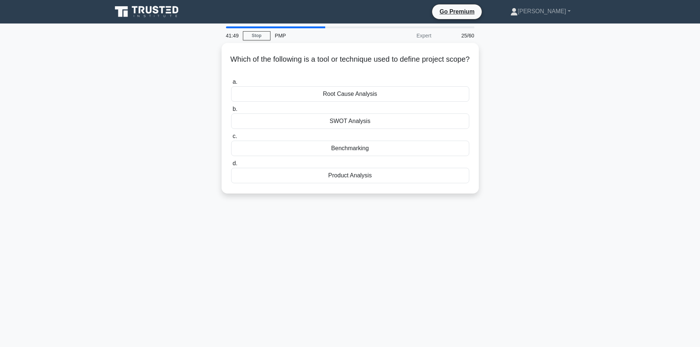
click at [128, 185] on div "Which of the following is a tool or technique used to define project scope? .sp…" at bounding box center [350, 122] width 485 height 159
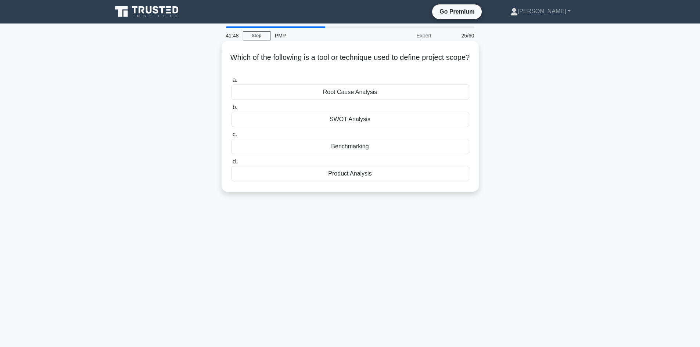
click at [354, 148] on div "Benchmarking" at bounding box center [350, 146] width 238 height 15
click at [231, 137] on input "c. Benchmarking" at bounding box center [231, 134] width 0 height 5
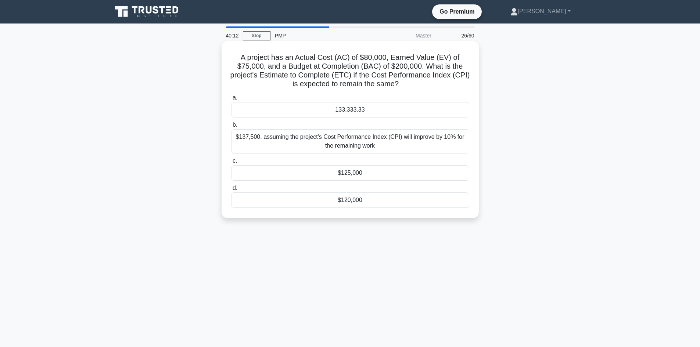
drag, startPoint x: 411, startPoint y: 88, endPoint x: 239, endPoint y: 63, distance: 172.9
click at [239, 63] on h5 "A project has an Actual Cost (AC) of $80,000, Earned Value (EV) of $75,000, and…" at bounding box center [349, 71] width 239 height 36
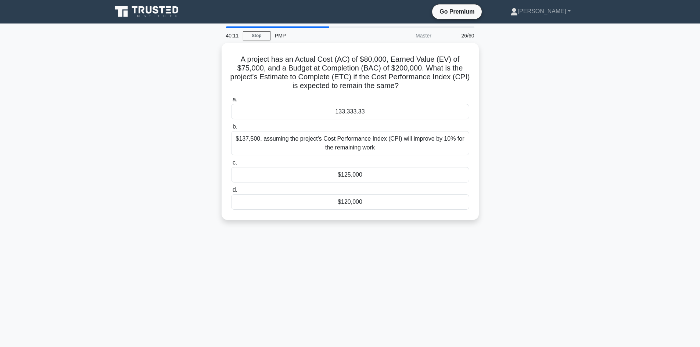
click at [176, 76] on div "A project has an Actual Cost (AC) of $80,000, Earned Value (EV) of $75,000, and…" at bounding box center [350, 136] width 485 height 186
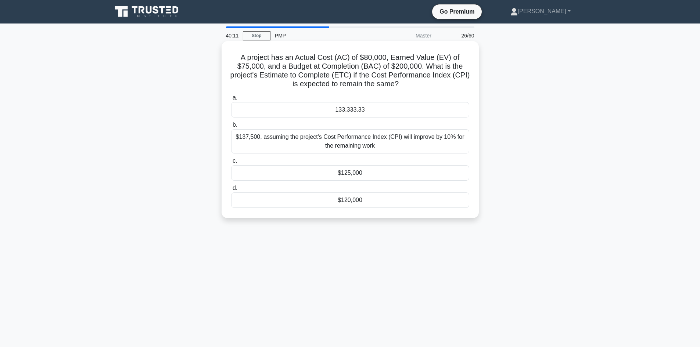
click at [343, 63] on h5 "A project has an Actual Cost (AC) of $80,000, Earned Value (EV) of $75,000, and…" at bounding box center [349, 71] width 239 height 36
click at [359, 61] on h5 "A project has an Actual Cost (AC) of $80,000, Earned Value (EV) of $75,000, and…" at bounding box center [349, 71] width 239 height 36
drag, startPoint x: 330, startPoint y: 65, endPoint x: 414, endPoint y: 66, distance: 84.1
click at [414, 66] on h5 "A project has an Actual Cost (AC) of $80,000, Earned Value (EV) of $75,000, and…" at bounding box center [349, 71] width 239 height 36
drag, startPoint x: 307, startPoint y: 76, endPoint x: 313, endPoint y: 77, distance: 6.3
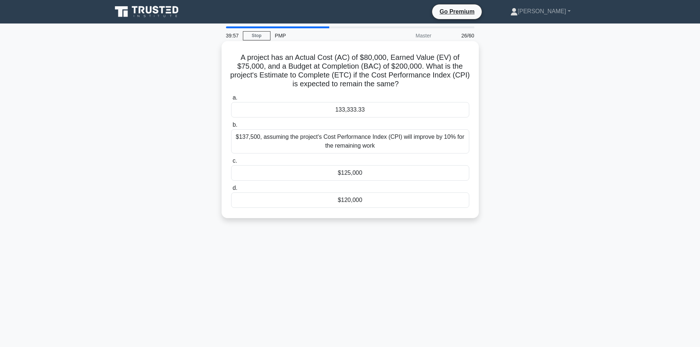
click at [308, 76] on h5 "A project has an Actual Cost (AC) of $80,000, Earned Value (EV) of $75,000, and…" at bounding box center [349, 71] width 239 height 36
click at [310, 74] on h5 "A project has an Actual Cost (AC) of $80,000, Earned Value (EV) of $75,000, and…" at bounding box center [349, 71] width 239 height 36
click at [357, 76] on h5 "A project has an Actual Cost (AC) of $80,000, Earned Value (EV) of $75,000, and…" at bounding box center [349, 71] width 239 height 36
drag, startPoint x: 358, startPoint y: 75, endPoint x: 320, endPoint y: 74, distance: 38.2
click at [320, 74] on h5 "A project has an Actual Cost (AC) of $80,000, Earned Value (EV) of $75,000, and…" at bounding box center [349, 71] width 239 height 36
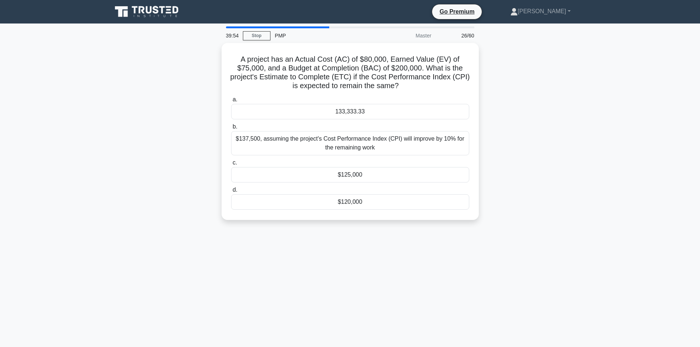
click at [204, 112] on div "A project has an Actual Cost (AC) of $80,000, Earned Value (EV) of $75,000, and…" at bounding box center [350, 136] width 485 height 186
click at [574, 119] on div "A project has an Actual Cost (AC) of $80,000, Earned Value (EV) of $75,000, and…" at bounding box center [350, 136] width 485 height 186
drag, startPoint x: 241, startPoint y: 56, endPoint x: 453, endPoint y: 253, distance: 289.5
click at [448, 249] on div "39:40 Stop PMP Master 26/60 A project has an Actual Cost (AC) of $80,000, Earne…" at bounding box center [350, 209] width 485 height 367
copy div "A project has an Actual Cost (AC) of $80,000, Earned Value (EV) of $75,000, and…"
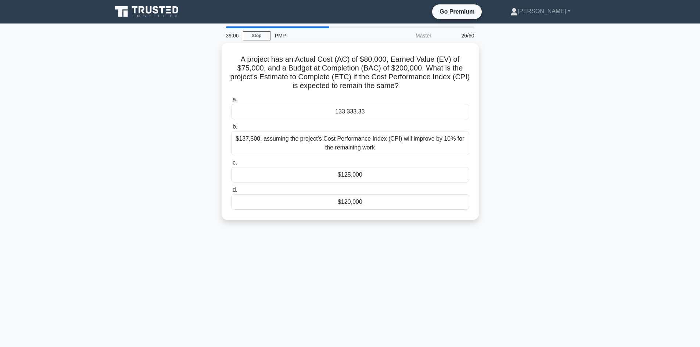
click at [149, 102] on div "A project has an Actual Cost (AC) of $80,000, Earned Value (EV) of $75,000, and…" at bounding box center [350, 136] width 485 height 186
click at [162, 104] on div "A project has an Actual Cost (AC) of $80,000, Earned Value (EV) of $75,000, and…" at bounding box center [350, 136] width 485 height 186
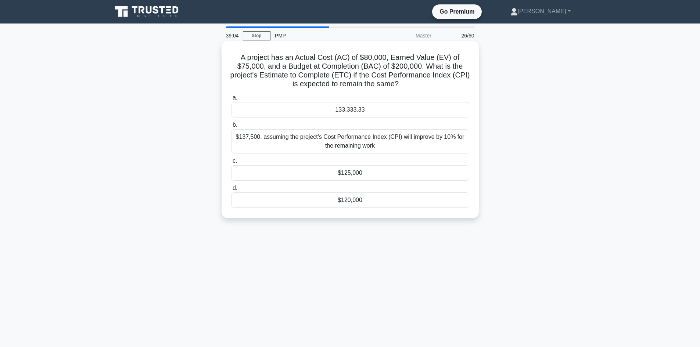
click at [402, 62] on h5 "A project has an Actual Cost (AC) of $80,000, Earned Value (EV) of $75,000, and…" at bounding box center [349, 71] width 239 height 36
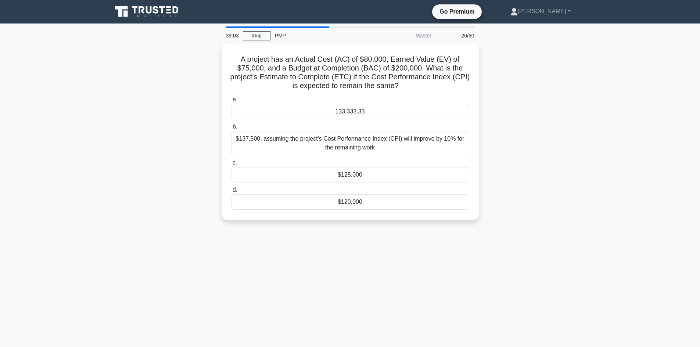
click at [155, 95] on div "A project has an Actual Cost (AC) of $80,000, Earned Value (EV) of $75,000, and…" at bounding box center [350, 136] width 485 height 186
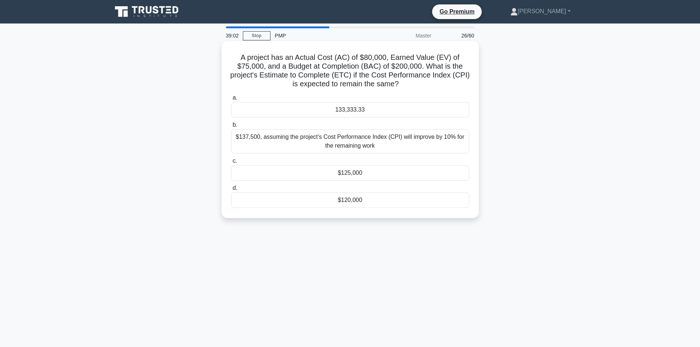
click at [226, 63] on div "A project has an Actual Cost (AC) of $80,000, Earned Value (EV) of $75,000, and…" at bounding box center [349, 129] width 251 height 171
click at [246, 64] on h5 "A project has an Actual Cost (AC) of $80,000, Earned Value (EV) of $75,000, and…" at bounding box center [349, 71] width 239 height 36
click at [259, 73] on h5 "A project has an Actual Cost (AC) of $80,000, Earned Value (EV) of $75,000, and…" at bounding box center [349, 71] width 239 height 36
click at [312, 109] on div "133,333.33" at bounding box center [350, 109] width 238 height 15
click at [231, 100] on input "a. 133,333.33" at bounding box center [231, 97] width 0 height 5
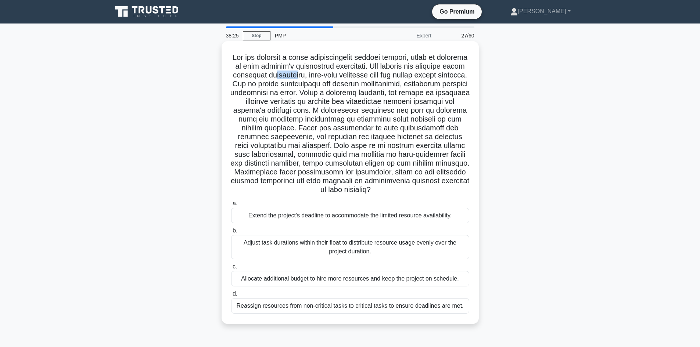
drag, startPoint x: 320, startPoint y: 76, endPoint x: 338, endPoint y: 77, distance: 18.7
click at [338, 77] on h5 ".spinner_0XTQ{transform-origin:center;animation:spinner_y6GP .75s linear infini…" at bounding box center [349, 124] width 239 height 142
drag, startPoint x: 309, startPoint y: 94, endPoint x: 346, endPoint y: 93, distance: 37.1
click at [329, 93] on h5 ".spinner_0XTQ{transform-origin:center;animation:spinner_y6GP .75s linear infini…" at bounding box center [349, 124] width 239 height 142
drag, startPoint x: 350, startPoint y: 91, endPoint x: 356, endPoint y: 91, distance: 5.9
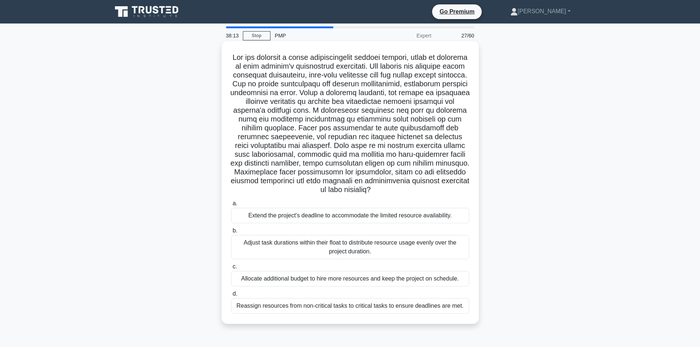
click at [354, 91] on h5 ".spinner_0XTQ{transform-origin:center;animation:spinner_y6GP .75s linear infini…" at bounding box center [349, 124] width 239 height 142
click at [372, 108] on h5 ".spinner_0XTQ{transform-origin:center;animation:spinner_y6GP .75s linear infini…" at bounding box center [349, 124] width 239 height 142
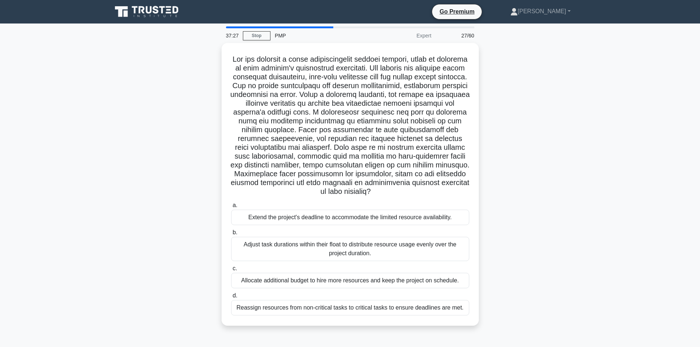
scroll to position [37, 0]
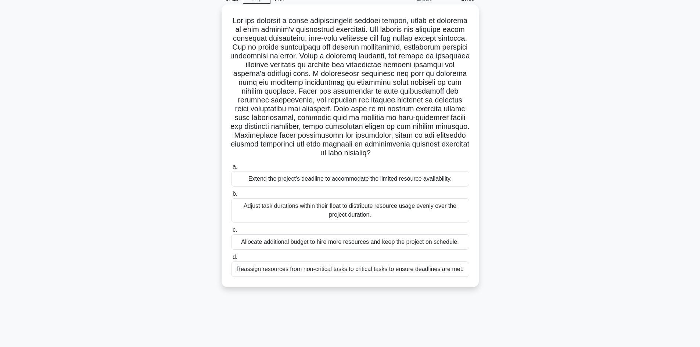
click at [340, 216] on div "Adjust task durations within their float to distribute resource usage evenly ov…" at bounding box center [350, 210] width 238 height 24
click at [231, 197] on input "b. Adjust task durations within their float to distribute resource usage evenly…" at bounding box center [231, 194] width 0 height 5
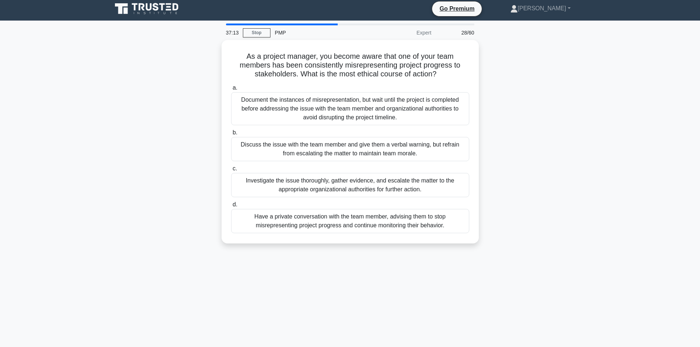
scroll to position [0, 0]
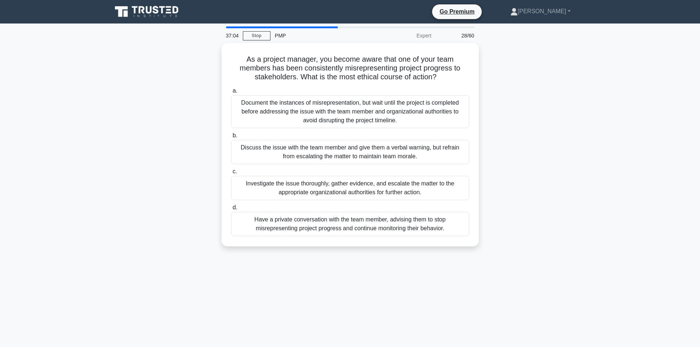
click at [188, 119] on div "As a project manager, you become aware that one of your team members has been c…" at bounding box center [350, 149] width 485 height 212
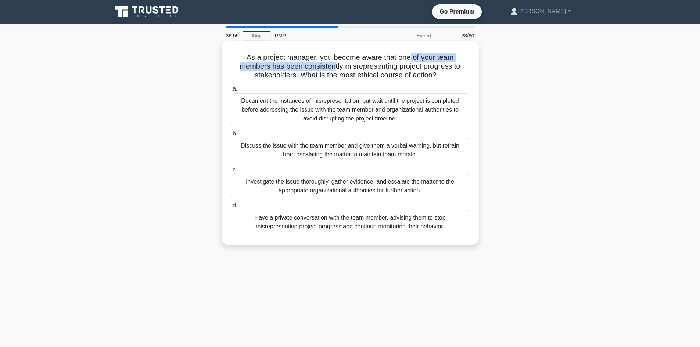
drag, startPoint x: 334, startPoint y: 66, endPoint x: 309, endPoint y: 100, distance: 41.4
click at [408, 57] on h5 "As a project manager, you become aware that one of your team members has been c…" at bounding box center [349, 66] width 239 height 27
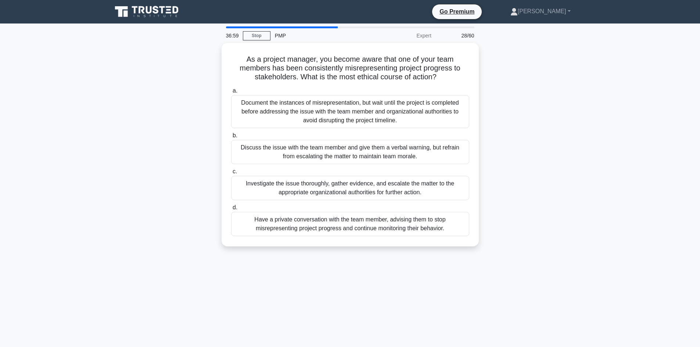
click at [141, 178] on div "As a project manager, you become aware that one of your team members has been c…" at bounding box center [350, 149] width 485 height 212
click at [323, 154] on div "Discuss the issue with the team member and give them a verbal warning, but refr…" at bounding box center [350, 150] width 238 height 24
click at [231, 136] on input "b. Discuss the issue with the team member and give them a verbal warning, but r…" at bounding box center [231, 133] width 0 height 5
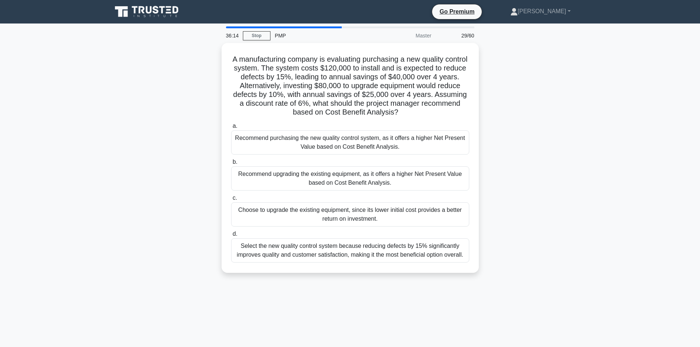
click at [127, 159] on div "A manufacturing company is evaluating purchasing a new quality control system. …" at bounding box center [350, 162] width 485 height 239
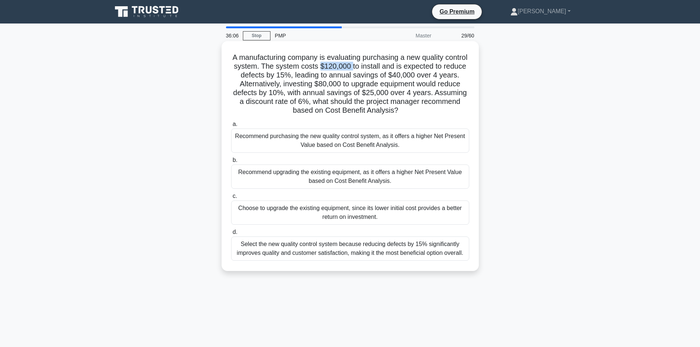
drag, startPoint x: 343, startPoint y: 65, endPoint x: 376, endPoint y: 66, distance: 32.7
click at [376, 66] on h5 "A manufacturing company is evaluating purchasing a new quality control system. …" at bounding box center [349, 84] width 239 height 62
drag, startPoint x: 299, startPoint y: 74, endPoint x: 309, endPoint y: 73, distance: 10.0
click at [309, 73] on h5 "A manufacturing company is evaluating purchasing a new quality control system. …" at bounding box center [349, 84] width 239 height 62
click at [426, 74] on h5 "A manufacturing company is evaluating purchasing a new quality control system. …" at bounding box center [349, 84] width 239 height 62
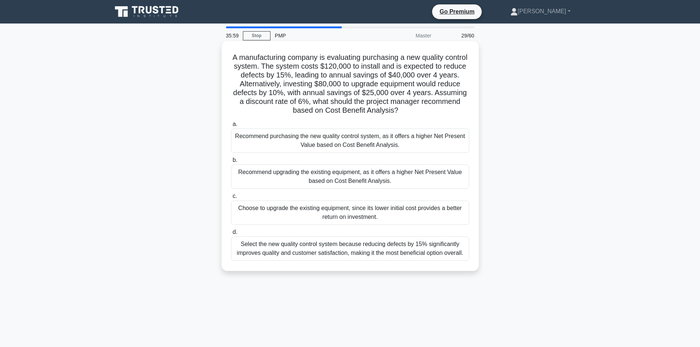
click at [260, 92] on h5 "A manufacturing company is evaluating purchasing a new quality control system. …" at bounding box center [349, 84] width 239 height 62
drag, startPoint x: 337, startPoint y: 84, endPoint x: 362, endPoint y: 88, distance: 25.6
click at [362, 88] on h5 "A manufacturing company is evaluating purchasing a new quality control system. …" at bounding box center [349, 84] width 239 height 62
drag, startPoint x: 393, startPoint y: 90, endPoint x: 421, endPoint y: 92, distance: 27.6
click at [421, 92] on h5 "A manufacturing company is evaluating purchasing a new quality control system. …" at bounding box center [349, 84] width 239 height 62
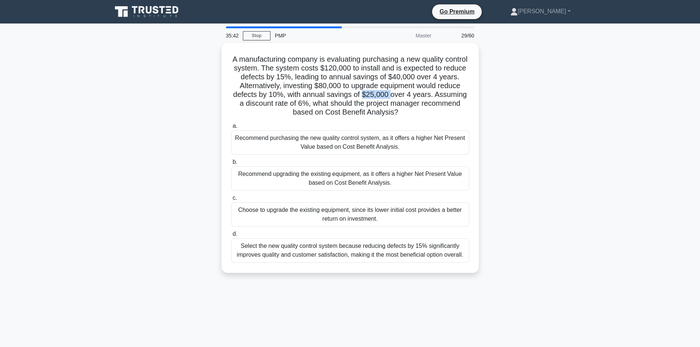
drag, startPoint x: 239, startPoint y: 58, endPoint x: 497, endPoint y: 252, distance: 322.4
click at [497, 252] on div "A manufacturing company is evaluating purchasing a new quality control system. …" at bounding box center [350, 162] width 485 height 239
copy div "A manufacturing company is evaluating purchasing a new quality control system. …"
drag, startPoint x: 531, startPoint y: 184, endPoint x: 529, endPoint y: 181, distance: 3.9
click at [532, 184] on div "A manufacturing company is evaluating purchasing a new quality control system. …" at bounding box center [350, 162] width 485 height 239
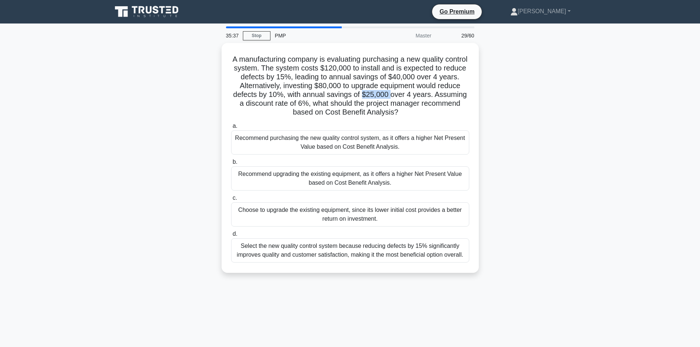
drag, startPoint x: 209, startPoint y: 202, endPoint x: 204, endPoint y: 201, distance: 4.8
click at [209, 202] on div "A manufacturing company is evaluating purchasing a new quality control system. …" at bounding box center [350, 162] width 485 height 239
click at [194, 144] on div "A manufacturing company is evaluating purchasing a new quality control system. …" at bounding box center [350, 162] width 485 height 239
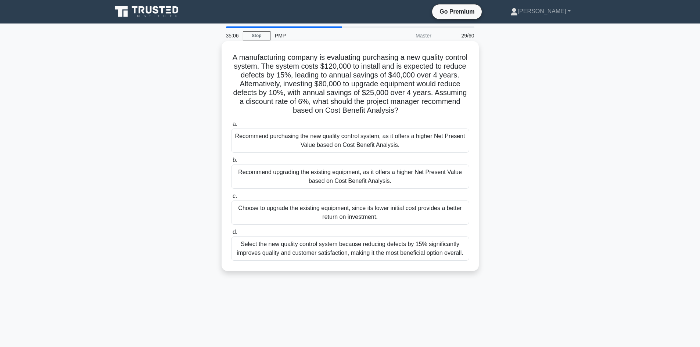
click at [310, 143] on div "Recommend purchasing the new quality control system, as it offers a higher Net …" at bounding box center [350, 141] width 238 height 24
click at [231, 127] on input "a. Recommend purchasing the new quality control system, as it offers a higher N…" at bounding box center [231, 124] width 0 height 5
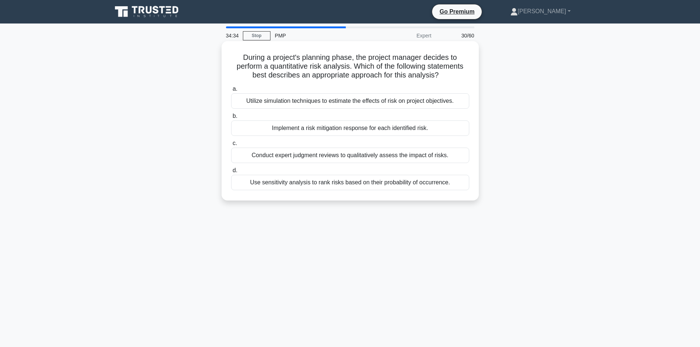
click at [302, 100] on div "Utilize simulation techniques to estimate the effects of risk on project object…" at bounding box center [350, 100] width 238 height 15
click at [231, 91] on input "a. Utilize simulation techniques to estimate the effects of risk on project obj…" at bounding box center [231, 89] width 0 height 5
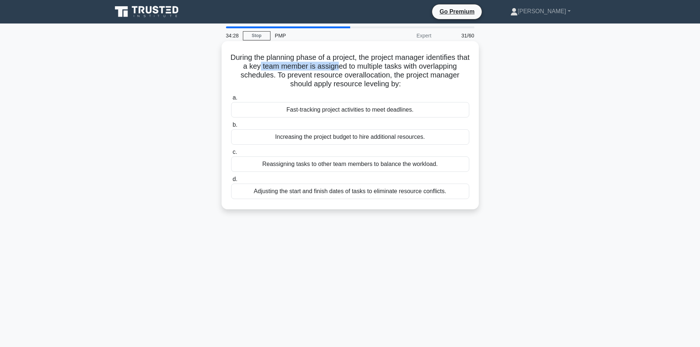
drag, startPoint x: 265, startPoint y: 67, endPoint x: 345, endPoint y: 70, distance: 79.7
click at [345, 70] on h5 "During the planning phase of a project, the project manager identifies that a k…" at bounding box center [349, 71] width 239 height 36
drag, startPoint x: 426, startPoint y: 70, endPoint x: 440, endPoint y: 70, distance: 14.0
click at [440, 70] on h5 "During the planning phase of a project, the project manager identifies that a k…" at bounding box center [349, 71] width 239 height 36
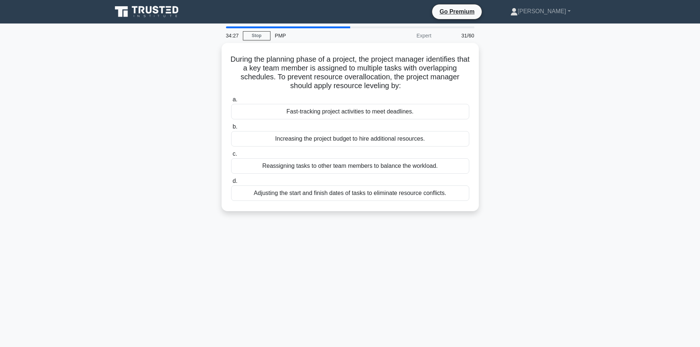
click at [163, 108] on div "During the planning phase of a project, the project manager identifies that a k…" at bounding box center [350, 131] width 485 height 177
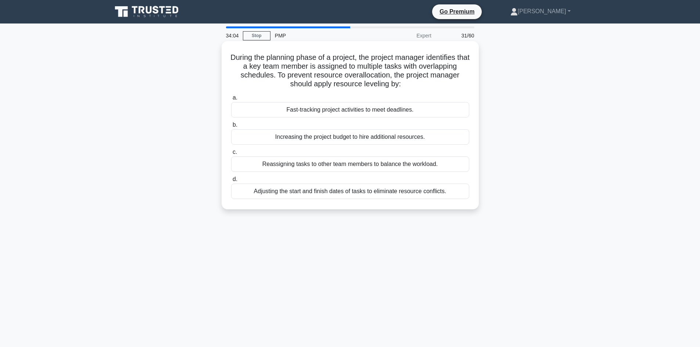
click at [320, 195] on div "Adjusting the start and finish dates of tasks to eliminate resource conflicts." at bounding box center [350, 191] width 238 height 15
click at [231, 182] on input "d. Adjusting the start and finish dates of tasks to eliminate resource conflict…" at bounding box center [231, 179] width 0 height 5
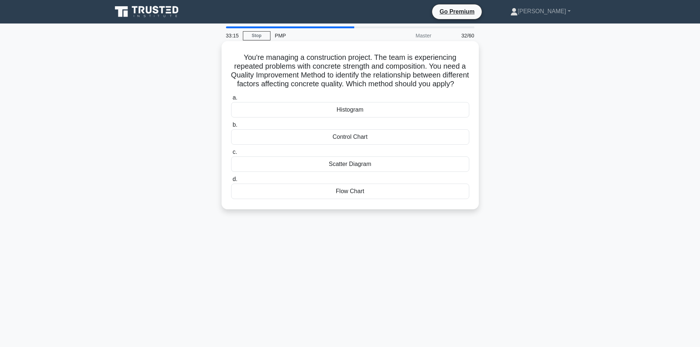
click at [372, 145] on div "Control Chart" at bounding box center [350, 136] width 238 height 15
click at [231, 127] on input "b. Control Chart" at bounding box center [231, 125] width 0 height 5
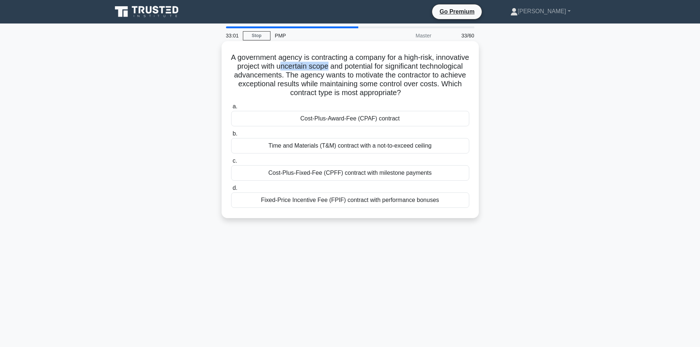
drag, startPoint x: 320, startPoint y: 66, endPoint x: 368, endPoint y: 65, distance: 48.1
click at [368, 65] on h5 "A government agency is contracting a company for a high-risk, innovative projec…" at bounding box center [349, 75] width 239 height 45
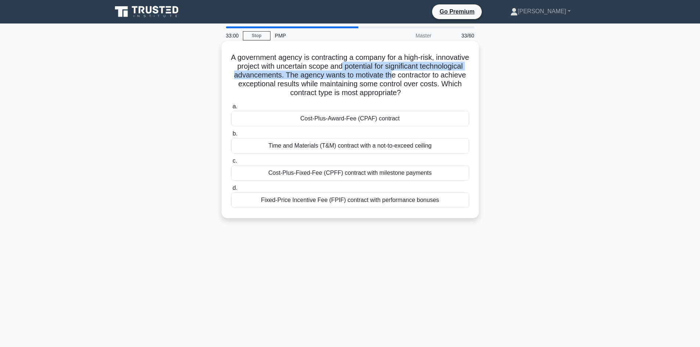
drag, startPoint x: 381, startPoint y: 63, endPoint x: 451, endPoint y: 72, distance: 70.0
click at [451, 72] on h5 "A government agency is contracting a company for a high-risk, innovative projec…" at bounding box center [349, 75] width 239 height 45
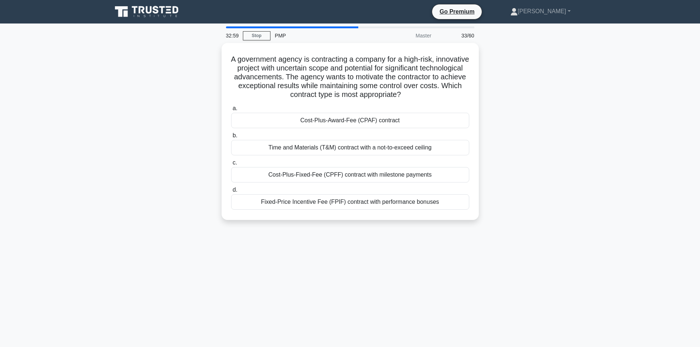
drag, startPoint x: 212, startPoint y: 102, endPoint x: 239, endPoint y: 96, distance: 27.8
click at [212, 102] on div "A government agency is contracting a company for a high-risk, innovative projec…" at bounding box center [350, 136] width 485 height 186
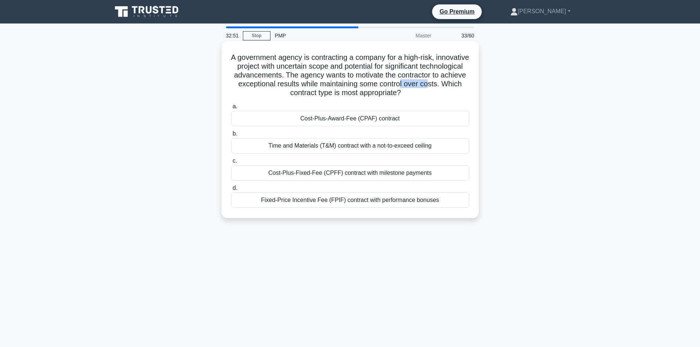
drag, startPoint x: 276, startPoint y: 94, endPoint x: 300, endPoint y: 100, distance: 24.6
click at [295, 98] on div "A government agency is contracting a company for a high-risk, innovative projec…" at bounding box center [349, 129] width 251 height 171
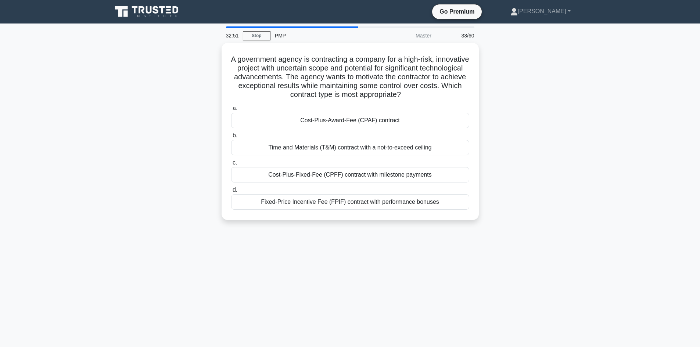
click at [217, 97] on div "A government agency is contracting a company for a high-risk, innovative projec…" at bounding box center [350, 136] width 485 height 186
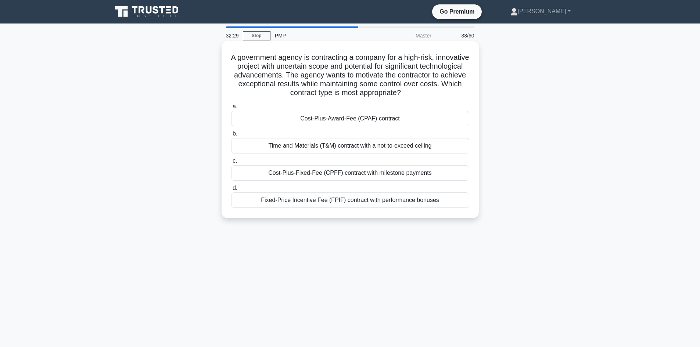
click at [316, 202] on div "Fixed-Price Incentive Fee (FPIF) contract with performance bonuses" at bounding box center [350, 199] width 238 height 15
click at [231, 191] on input "d. Fixed-Price Incentive Fee (FPIF) contract with performance bonuses" at bounding box center [231, 188] width 0 height 5
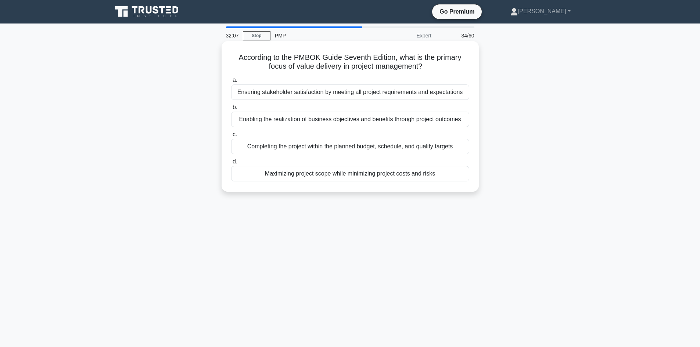
click at [332, 146] on div "Completing the project within the planned budget, schedule, and quality targets" at bounding box center [350, 146] width 238 height 15
click at [231, 137] on input "c. Completing the project within the planned budget, schedule, and quality targ…" at bounding box center [231, 134] width 0 height 5
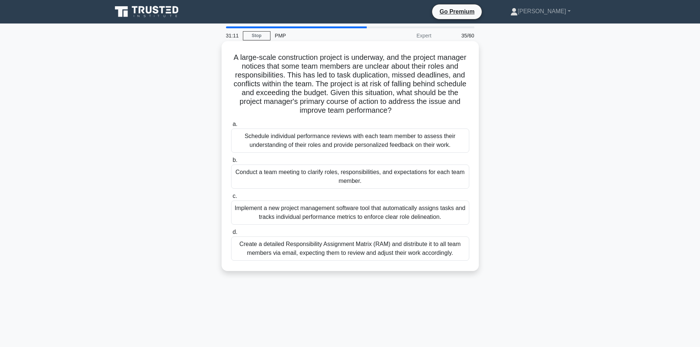
click at [327, 176] on div "Conduct a team meeting to clarify roles, responsibilities, and expectations for…" at bounding box center [350, 177] width 238 height 24
click at [231, 163] on input "b. Conduct a team meeting to clarify roles, responsibilities, and expectations …" at bounding box center [231, 160] width 0 height 5
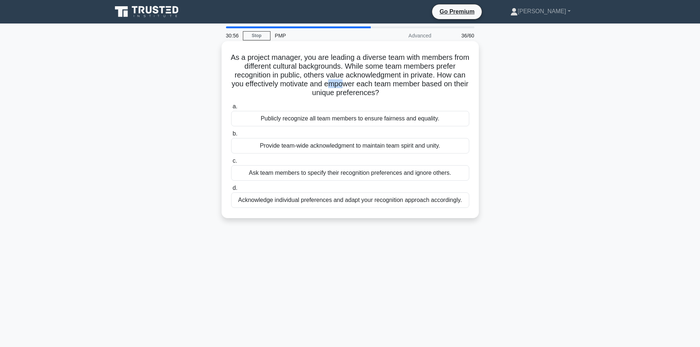
drag, startPoint x: 338, startPoint y: 84, endPoint x: 369, endPoint y: 90, distance: 32.5
click at [351, 88] on h5 "As a project manager, you are leading a diverse team with members from differen…" at bounding box center [349, 75] width 239 height 45
click at [388, 95] on icon ".spinner_0XTQ{transform-origin:center;animation:spinner_y6GP .75s linear infini…" at bounding box center [383, 93] width 9 height 9
click at [314, 203] on div "Acknowledge individual preferences and adapt your recognition approach accordin…" at bounding box center [350, 199] width 238 height 15
click at [231, 191] on input "d. Acknowledge individual preferences and adapt your recognition approach accor…" at bounding box center [231, 188] width 0 height 5
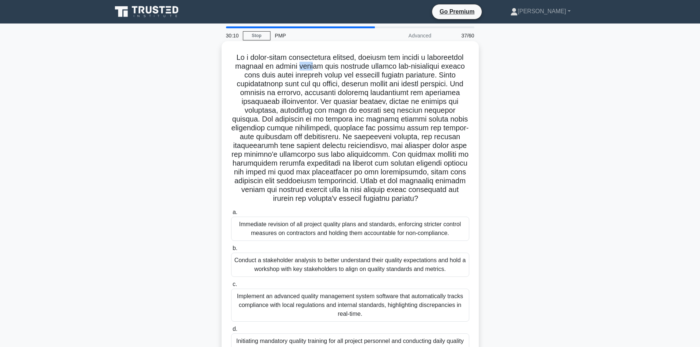
drag, startPoint x: 295, startPoint y: 65, endPoint x: 322, endPoint y: 73, distance: 28.2
click at [310, 67] on h5 ".spinner_0XTQ{transform-origin:center;animation:spinner_y6GP .75s linear infini…" at bounding box center [349, 128] width 239 height 151
drag, startPoint x: 392, startPoint y: 67, endPoint x: 430, endPoint y: 66, distance: 37.8
click at [430, 66] on h5 ".spinner_0XTQ{transform-origin:center;animation:spinner_y6GP .75s linear infini…" at bounding box center [349, 128] width 239 height 151
drag, startPoint x: 292, startPoint y: 75, endPoint x: 332, endPoint y: 79, distance: 41.0
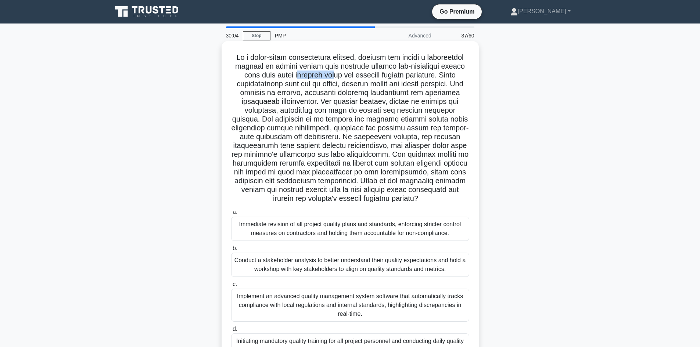
click at [332, 79] on h5 ".spinner_0XTQ{transform-origin:center;animation:spinner_y6GP .75s linear infini…" at bounding box center [349, 128] width 239 height 151
drag, startPoint x: 361, startPoint y: 90, endPoint x: 385, endPoint y: 78, distance: 26.6
click at [361, 89] on h5 ".spinner_0XTQ{transform-origin:center;animation:spinner_y6GP .75s linear infini…" at bounding box center [349, 128] width 239 height 151
drag, startPoint x: 386, startPoint y: 76, endPoint x: 433, endPoint y: 72, distance: 47.1
click at [432, 72] on h5 ".spinner_0XTQ{transform-origin:center;animation:spinner_y6GP .75s linear infini…" at bounding box center [349, 128] width 239 height 151
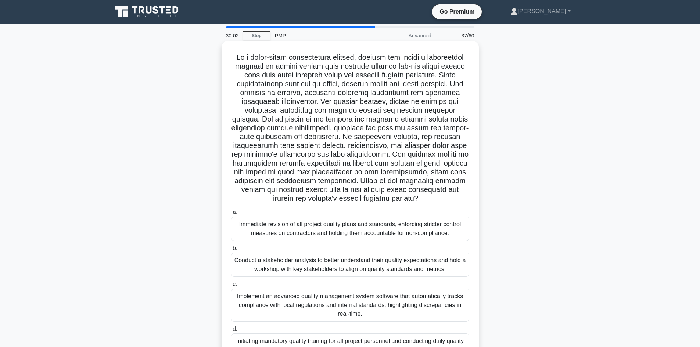
drag, startPoint x: 447, startPoint y: 83, endPoint x: 467, endPoint y: 77, distance: 21.1
click at [454, 81] on h5 ".spinner_0XTQ{transform-origin:center;animation:spinner_y6GP .75s linear infini…" at bounding box center [349, 128] width 239 height 151
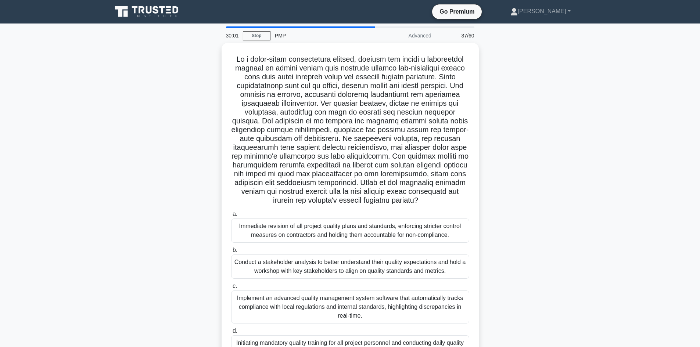
click at [219, 90] on div ".spinner_0XTQ{transform-origin:center;animation:spinner_y6GP .75s linear infini…" at bounding box center [350, 211] width 485 height 336
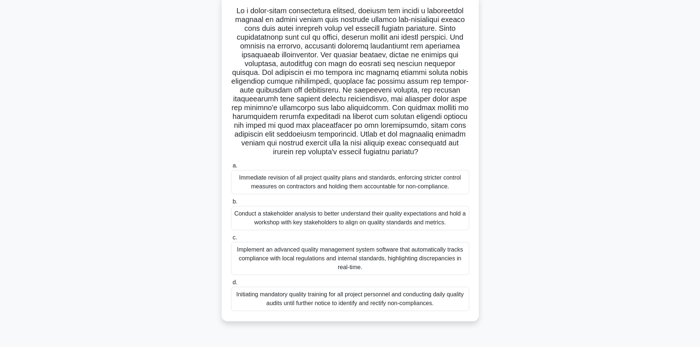
scroll to position [50, 0]
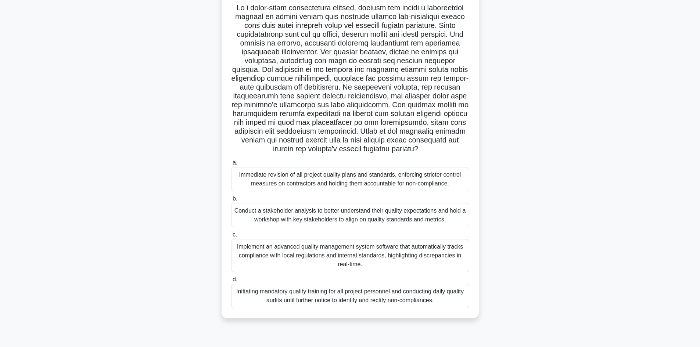
click at [335, 213] on div "Conduct a stakeholder analysis to better understand their quality expectations …" at bounding box center [350, 215] width 238 height 24
click at [231, 201] on input "b. Conduct a stakeholder analysis to better understand their quality expectatio…" at bounding box center [231, 199] width 0 height 5
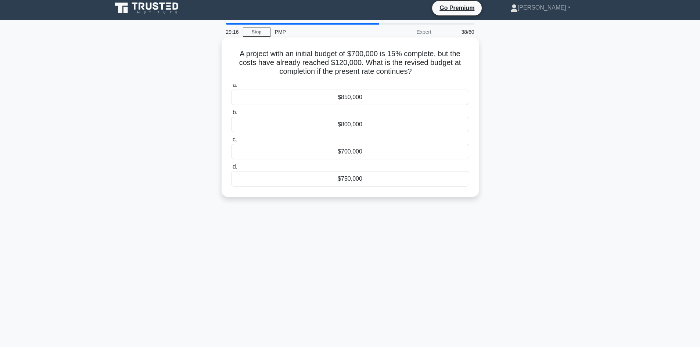
scroll to position [0, 0]
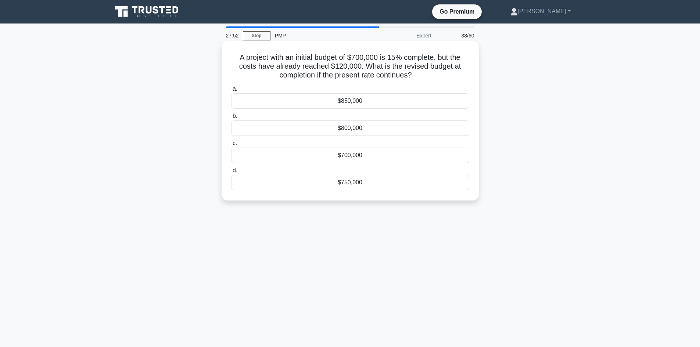
click at [352, 125] on div "$800,000" at bounding box center [350, 127] width 238 height 15
click at [353, 127] on div "$800,000" at bounding box center [350, 127] width 238 height 15
click at [231, 119] on input "b. $800,000" at bounding box center [231, 116] width 0 height 5
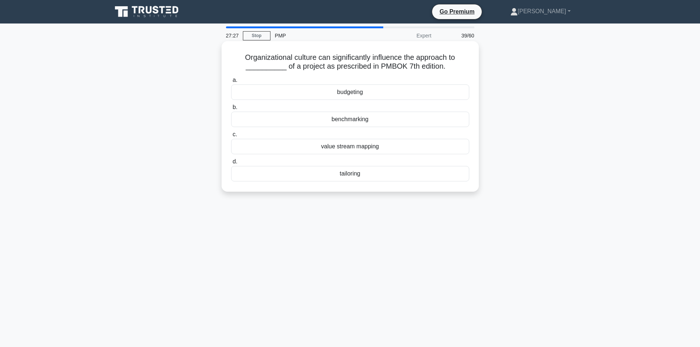
click at [358, 149] on div "value stream mapping" at bounding box center [350, 146] width 238 height 15
click at [231, 137] on input "c. value stream mapping" at bounding box center [231, 134] width 0 height 5
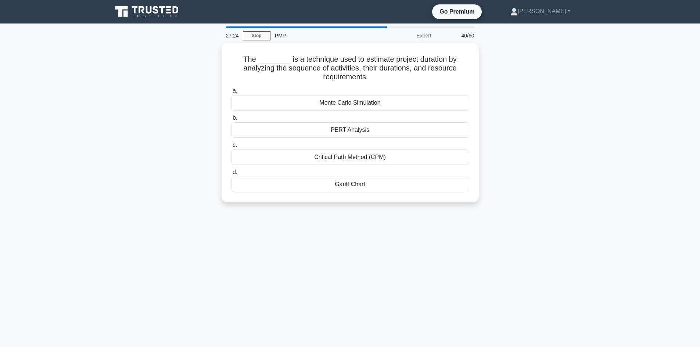
click at [120, 111] on div "The ________ is a technique used to estimate project duration by analyzing the …" at bounding box center [350, 127] width 485 height 168
click at [354, 155] on div "Critical Path Method (CPM)" at bounding box center [350, 155] width 238 height 15
click at [231, 146] on input "c. Critical Path Method (CPM)" at bounding box center [231, 143] width 0 height 5
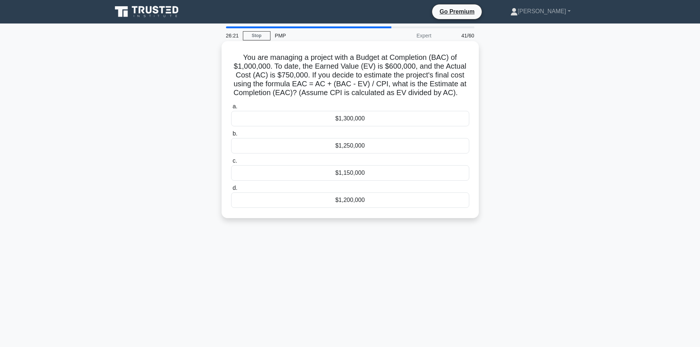
drag, startPoint x: 238, startPoint y: 56, endPoint x: 386, endPoint y: 206, distance: 210.1
click at [386, 206] on div "You are managing a project with a Budget at Completion (BAC) of $1,000,000. To …" at bounding box center [349, 129] width 251 height 171
copy div "You are managing a project with a Budget at Completion (BAC) of $1,000,000. To …"
click at [130, 118] on div "You are managing a project with a Budget at Completion (BAC) of $1,000,000. To …" at bounding box center [350, 136] width 485 height 186
click at [212, 83] on div "You are managing a project with a Budget at Completion (BAC) of $1,000,000. To …" at bounding box center [350, 136] width 485 height 186
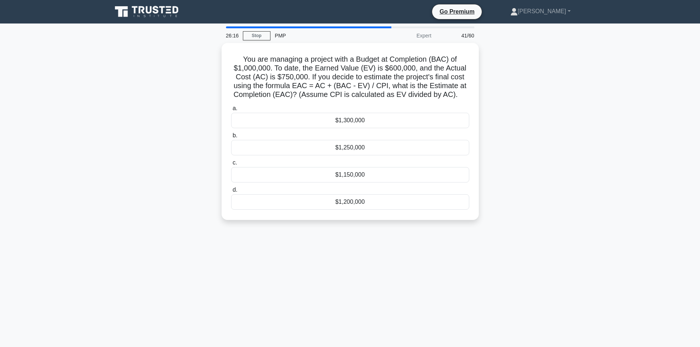
click at [161, 165] on div "You are managing a project with a Budget at Completion (BAC) of $1,000,000. To …" at bounding box center [350, 136] width 485 height 186
click at [347, 146] on div "$1,250,000" at bounding box center [350, 145] width 238 height 15
click at [231, 136] on input "b. $1,250,000" at bounding box center [231, 133] width 0 height 5
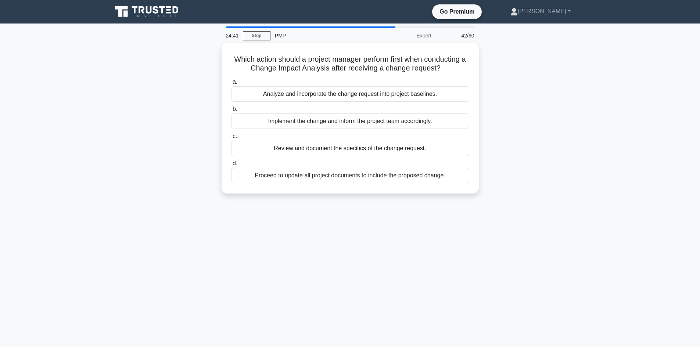
click at [124, 125] on div "Which action should a project manager perform first when conducting a Change Im…" at bounding box center [350, 122] width 485 height 159
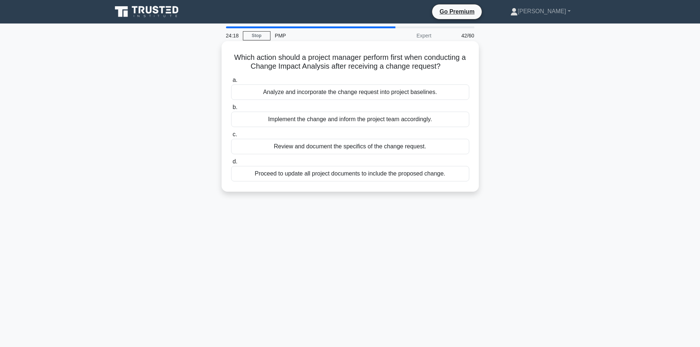
click at [311, 148] on div "Review and document the specifics of the change request." at bounding box center [350, 146] width 238 height 15
click at [231, 137] on input "c. Review and document the specifics of the change request." at bounding box center [231, 134] width 0 height 5
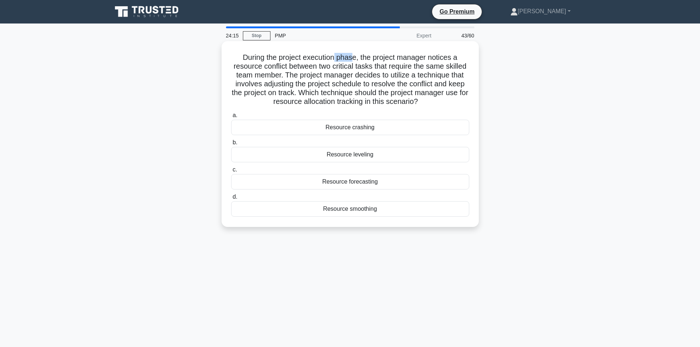
drag, startPoint x: 334, startPoint y: 58, endPoint x: 354, endPoint y: 59, distance: 20.2
click at [354, 59] on h5 "During the project execution phase, the project manager notices a resource conf…" at bounding box center [349, 80] width 239 height 54
drag, startPoint x: 368, startPoint y: 69, endPoint x: 382, endPoint y: 61, distance: 15.8
click at [369, 69] on h5 "During the project execution phase, the project manager notices a resource conf…" at bounding box center [349, 80] width 239 height 54
drag, startPoint x: 429, startPoint y: 68, endPoint x: 434, endPoint y: 69, distance: 4.9
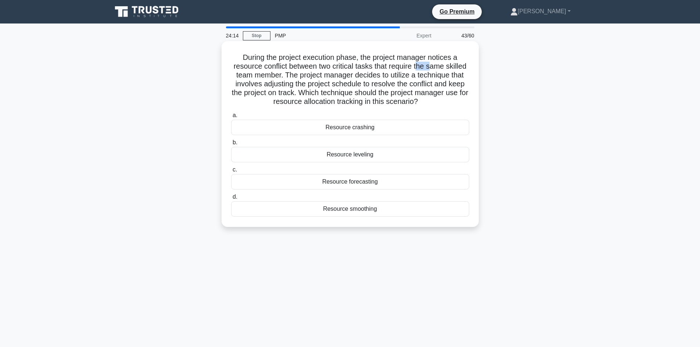
click at [434, 69] on h5 "During the project execution phase, the project manager notices a resource conf…" at bounding box center [349, 80] width 239 height 54
drag, startPoint x: 356, startPoint y: 70, endPoint x: 335, endPoint y: 73, distance: 21.1
click at [356, 70] on h5 "During the project execution phase, the project manager notices a resource conf…" at bounding box center [349, 80] width 239 height 54
drag, startPoint x: 312, startPoint y: 66, endPoint x: 378, endPoint y: 69, distance: 65.8
click at [378, 69] on h5 "During the project execution phase, the project manager notices a resource conf…" at bounding box center [349, 80] width 239 height 54
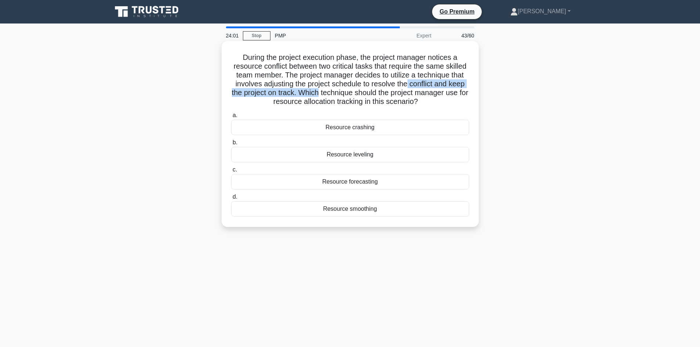
drag, startPoint x: 410, startPoint y: 83, endPoint x: 323, endPoint y: 93, distance: 87.6
click at [323, 93] on h5 "During the project execution phase, the project manager notices a resource conf…" at bounding box center [349, 80] width 239 height 54
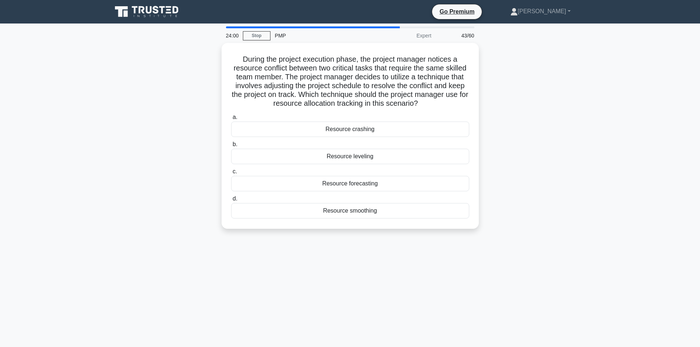
click at [158, 126] on div "During the project execution phase, the project manager notices a resource conf…" at bounding box center [350, 140] width 485 height 195
drag, startPoint x: 241, startPoint y: 57, endPoint x: 423, endPoint y: 238, distance: 256.9
click at [423, 238] on div "During the project execution phase, the project manager notices a resource conf…" at bounding box center [350, 140] width 485 height 195
copy div "During the project execution phase, the project manager notices a resource conf…"
click at [213, 175] on div "During the project execution phase, the project manager notices a resource conf…" at bounding box center [350, 140] width 485 height 195
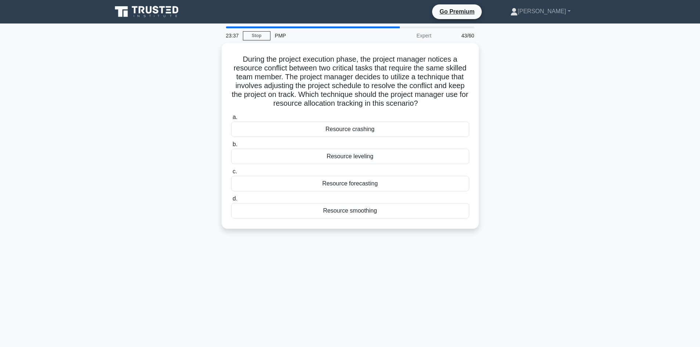
click at [200, 169] on div "During the project execution phase, the project manager notices a resource conf…" at bounding box center [350, 140] width 485 height 195
click at [462, 240] on div "23:37 Stop PMP Expert 43/60 During the project execution phase, the project man…" at bounding box center [350, 209] width 485 height 367
click at [374, 206] on div "Resource smoothing" at bounding box center [350, 208] width 238 height 15
click at [231, 199] on input "d. Resource smoothing" at bounding box center [231, 197] width 0 height 5
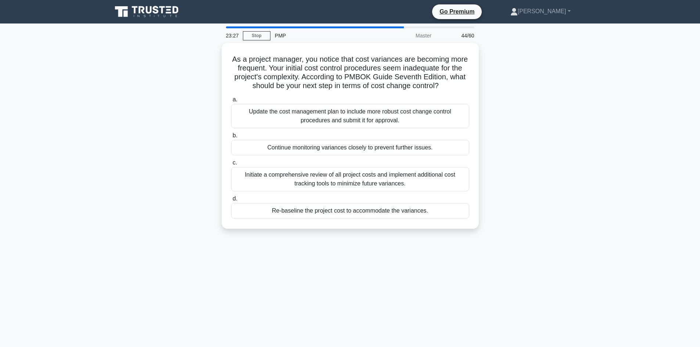
click at [178, 107] on div "As a project manager, you notice that cost variances are becoming more frequent…" at bounding box center [350, 140] width 485 height 195
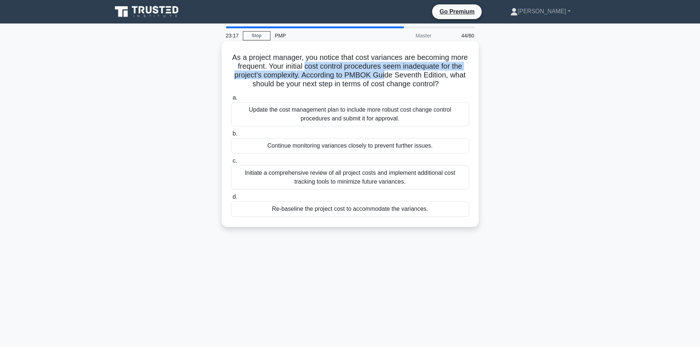
drag, startPoint x: 320, startPoint y: 65, endPoint x: 402, endPoint y: 75, distance: 82.5
click at [403, 75] on h5 "As a project manager, you notice that cost variances are becoming more frequent…" at bounding box center [349, 71] width 239 height 36
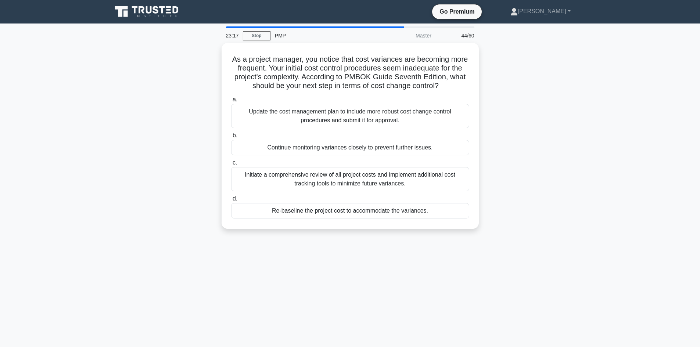
click at [176, 148] on div "As a project manager, you notice that cost variances are becoming more frequent…" at bounding box center [350, 140] width 485 height 195
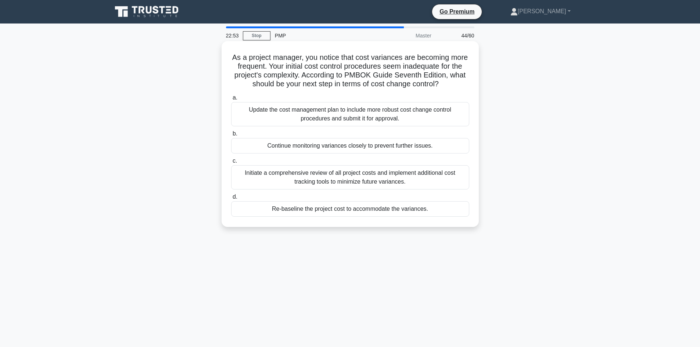
click at [363, 174] on div "Initiate a comprehensive review of all project costs and implement additional c…" at bounding box center [350, 177] width 238 height 24
click at [231, 163] on input "c. Initiate a comprehensive review of all project costs and implement additiona…" at bounding box center [231, 161] width 0 height 5
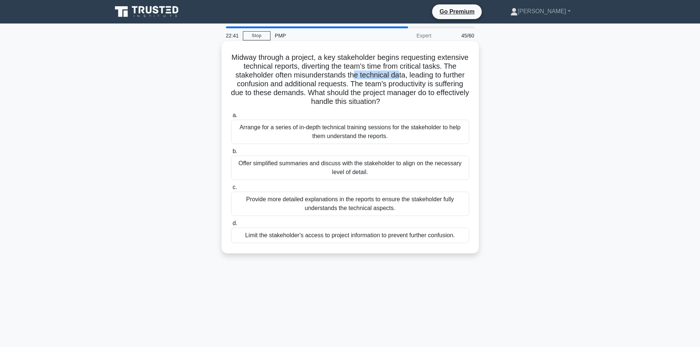
drag, startPoint x: 371, startPoint y: 75, endPoint x: 418, endPoint y: 74, distance: 47.0
click at [418, 74] on h5 "Midway through a project, a key stakeholder begins requesting extensive technic…" at bounding box center [349, 80] width 239 height 54
drag, startPoint x: 426, startPoint y: 81, endPoint x: 452, endPoint y: 75, distance: 26.8
click at [429, 81] on h5 "Midway through a project, a key stakeholder begins requesting extensive technic…" at bounding box center [349, 80] width 239 height 54
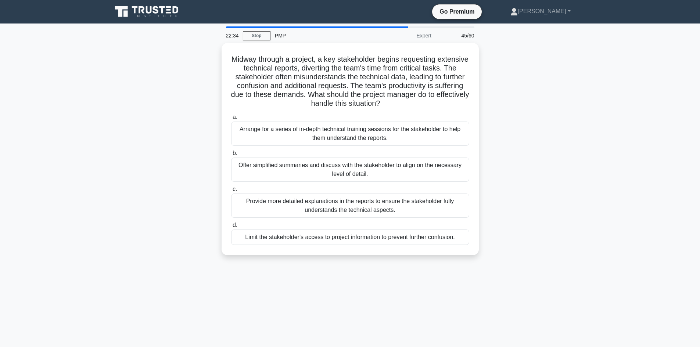
click at [152, 134] on div "Midway through a project, a key stakeholder begins requesting extensive technic…" at bounding box center [350, 153] width 485 height 221
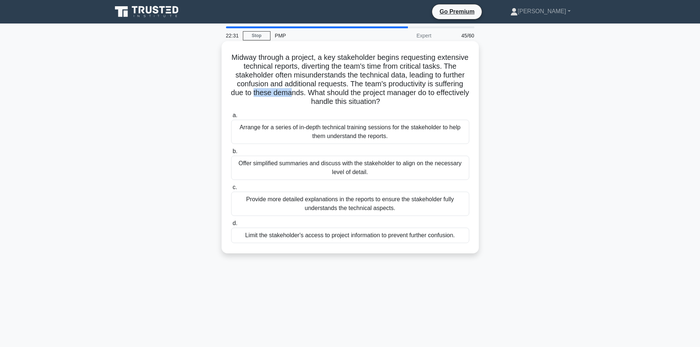
drag, startPoint x: 289, startPoint y: 95, endPoint x: 327, endPoint y: 97, distance: 37.1
click at [327, 97] on h5 "Midway through a project, a key stakeholder begins requesting extensive technic…" at bounding box center [349, 80] width 239 height 54
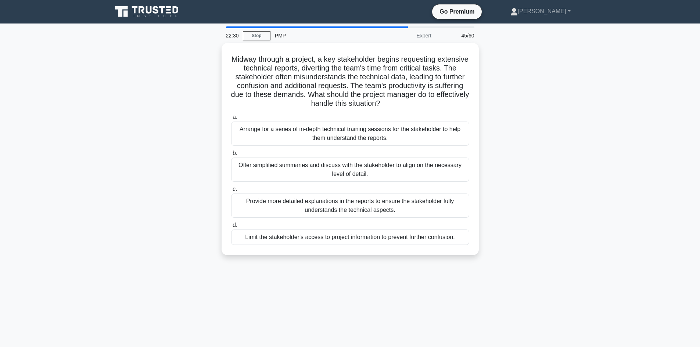
click at [163, 139] on div "Midway through a project, a key stakeholder begins requesting extensive technic…" at bounding box center [350, 153] width 485 height 221
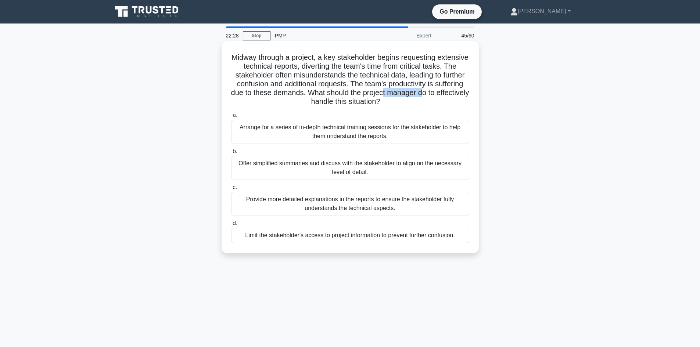
drag, startPoint x: 421, startPoint y: 92, endPoint x: 460, endPoint y: 93, distance: 39.3
click at [460, 93] on h5 "Midway through a project, a key stakeholder begins requesting extensive technic…" at bounding box center [349, 80] width 239 height 54
click at [365, 105] on h5 "Midway through a project, a key stakeholder begins requesting extensive technic…" at bounding box center [349, 80] width 239 height 54
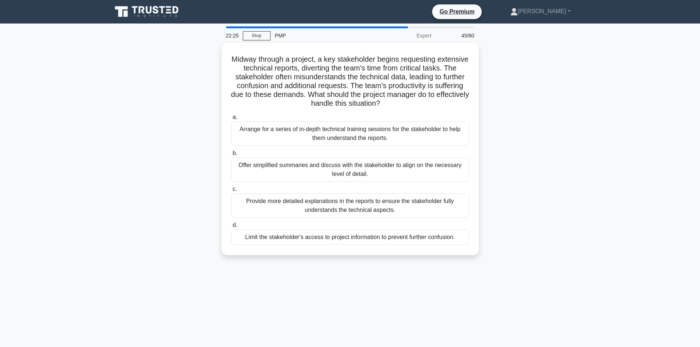
click at [165, 155] on div "Midway through a project, a key stakeholder begins requesting extensive technic…" at bounding box center [350, 153] width 485 height 221
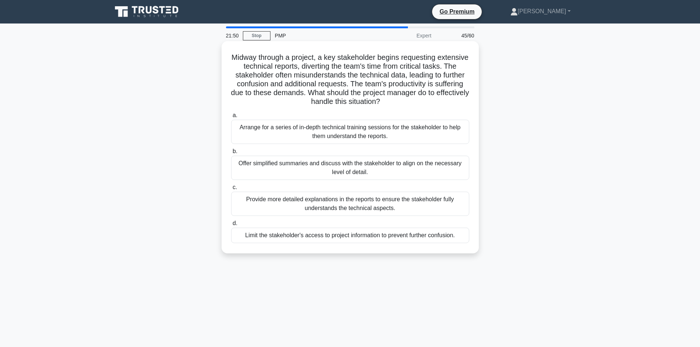
click at [387, 169] on div "Offer simplified summaries and discuss with the stakeholder to align on the nec…" at bounding box center [350, 168] width 238 height 24
click at [231, 154] on input "b. Offer simplified summaries and discuss with the stakeholder to align on the …" at bounding box center [231, 151] width 0 height 5
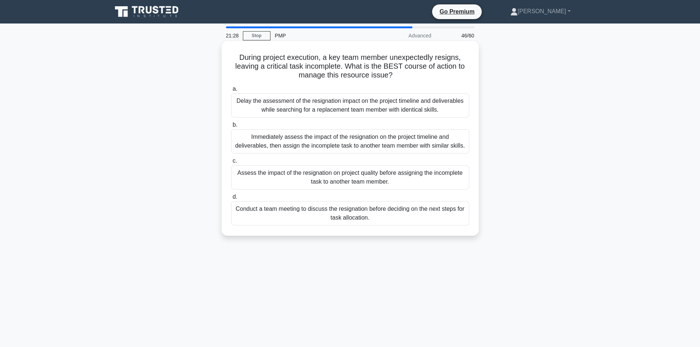
click at [338, 143] on div "Immediately assess the impact of the resignation on the project timeline and de…" at bounding box center [350, 141] width 238 height 24
click at [231, 127] on input "b. Immediately assess the impact of the resignation on the project timeline and…" at bounding box center [231, 125] width 0 height 5
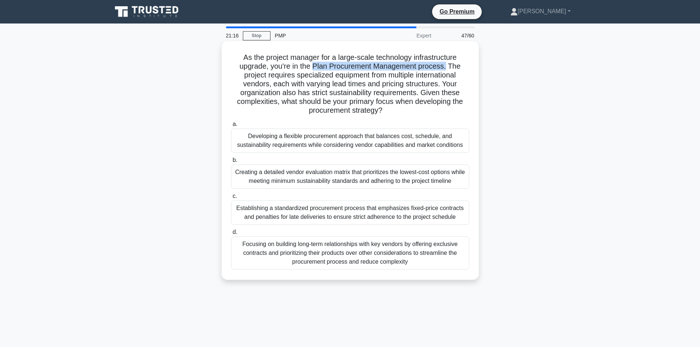
drag, startPoint x: 317, startPoint y: 62, endPoint x: 447, endPoint y: 67, distance: 130.1
click at [447, 67] on h5 "As the project manager for a large-scale technology infrastructure upgrade, you…" at bounding box center [349, 84] width 239 height 62
drag, startPoint x: 293, startPoint y: 76, endPoint x: 386, endPoint y: 75, distance: 92.6
click at [370, 73] on h5 "As the project manager for a large-scale technology infrastructure upgrade, you…" at bounding box center [349, 84] width 239 height 62
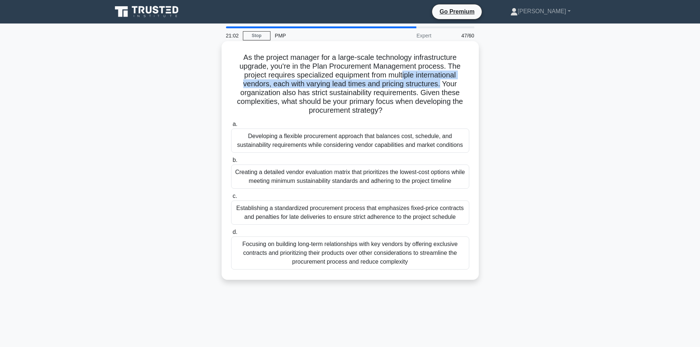
drag, startPoint x: 403, startPoint y: 76, endPoint x: 381, endPoint y: 83, distance: 23.7
click at [440, 82] on h5 "As the project manager for a large-scale technology infrastructure upgrade, you…" at bounding box center [349, 84] width 239 height 62
drag, startPoint x: 308, startPoint y: 83, endPoint x: 302, endPoint y: 86, distance: 7.6
click at [308, 82] on h5 "As the project manager for a large-scale technology infrastructure upgrade, you…" at bounding box center [349, 84] width 239 height 62
click at [320, 88] on h5 "As the project manager for a large-scale technology infrastructure upgrade, you…" at bounding box center [349, 84] width 239 height 62
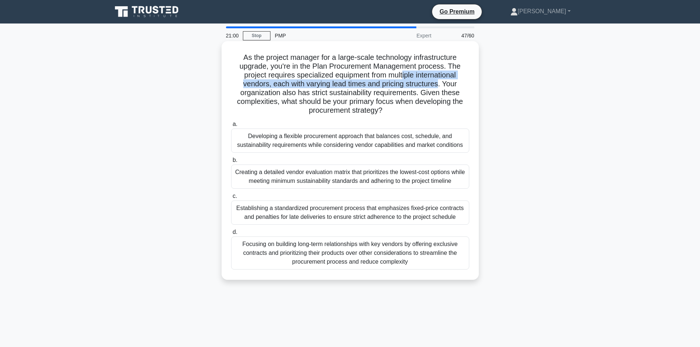
drag, startPoint x: 346, startPoint y: 86, endPoint x: 350, endPoint y: 84, distance: 5.1
click at [345, 86] on h5 "As the project manager for a large-scale technology infrastructure upgrade, you…" at bounding box center [349, 84] width 239 height 62
click at [350, 82] on h5 "As the project manager for a large-scale technology infrastructure upgrade, you…" at bounding box center [349, 84] width 239 height 62
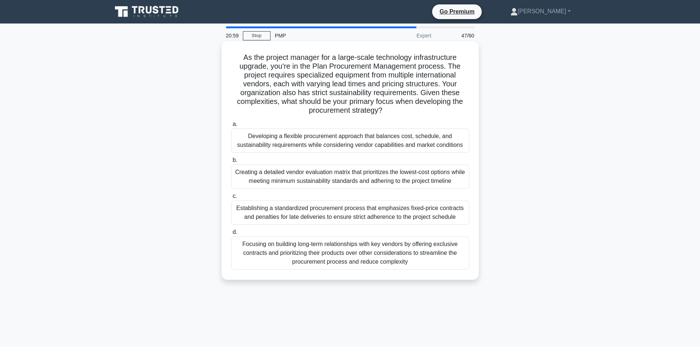
click at [348, 74] on h5 "As the project manager for a large-scale technology infrastructure upgrade, you…" at bounding box center [349, 84] width 239 height 62
drag, startPoint x: 408, startPoint y: 95, endPoint x: 374, endPoint y: 90, distance: 35.2
click at [374, 90] on h5 "As the project manager for a large-scale technology infrastructure upgrade, you…" at bounding box center [349, 84] width 239 height 62
drag, startPoint x: 396, startPoint y: 102, endPoint x: 422, endPoint y: 103, distance: 25.7
click at [401, 102] on h5 "As the project manager for a large-scale technology infrastructure upgrade, you…" at bounding box center [349, 84] width 239 height 62
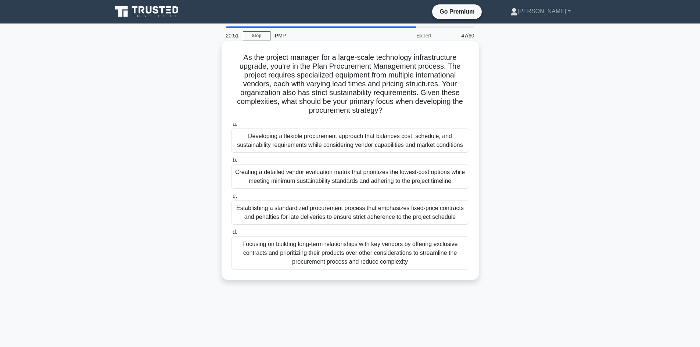
click at [371, 91] on h5 "As the project manager for a large-scale technology infrastructure upgrade, you…" at bounding box center [349, 84] width 239 height 62
drag, startPoint x: 318, startPoint y: 109, endPoint x: 382, endPoint y: 112, distance: 64.4
click at [382, 112] on h5 "As the project manager for a large-scale technology infrastructure upgrade, you…" at bounding box center [349, 84] width 239 height 62
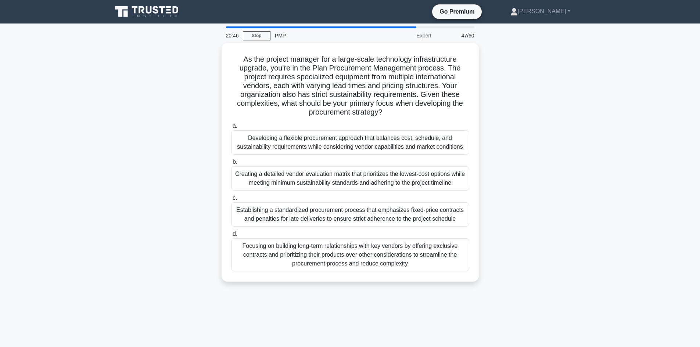
drag, startPoint x: 183, startPoint y: 79, endPoint x: 208, endPoint y: 75, distance: 25.1
click at [189, 78] on div "As the project manager for a large-scale technology infrastructure upgrade, you…" at bounding box center [350, 167] width 485 height 248
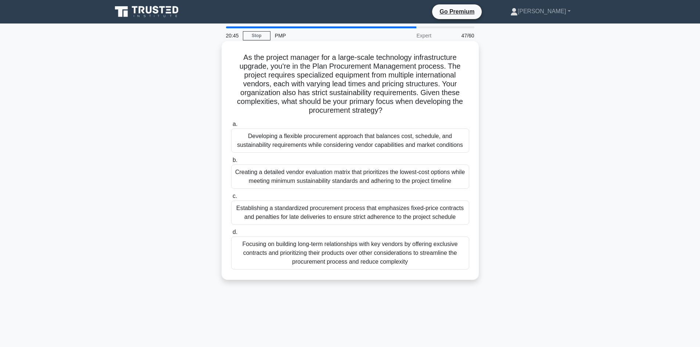
click at [309, 179] on div "Creating a detailed vendor evaluation matrix that prioritizes the lowest-cost o…" at bounding box center [350, 177] width 238 height 24
click at [332, 180] on div "Creating a detailed vendor evaluation matrix that prioritizes the lowest-cost o…" at bounding box center [350, 177] width 238 height 24
click at [231, 163] on input "b. Creating a detailed vendor evaluation matrix that prioritizes the lowest-cos…" at bounding box center [231, 160] width 0 height 5
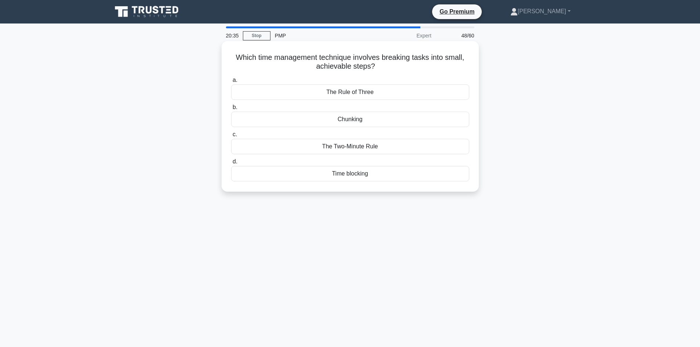
click at [364, 118] on div "Chunking" at bounding box center [350, 119] width 238 height 15
click at [231, 110] on input "b. Chunking" at bounding box center [231, 107] width 0 height 5
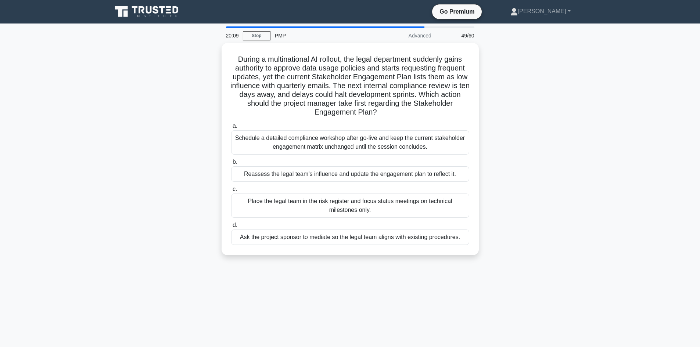
click at [200, 118] on div "During a multinational AI rollout, the legal department suddenly gains authorit…" at bounding box center [350, 153] width 485 height 221
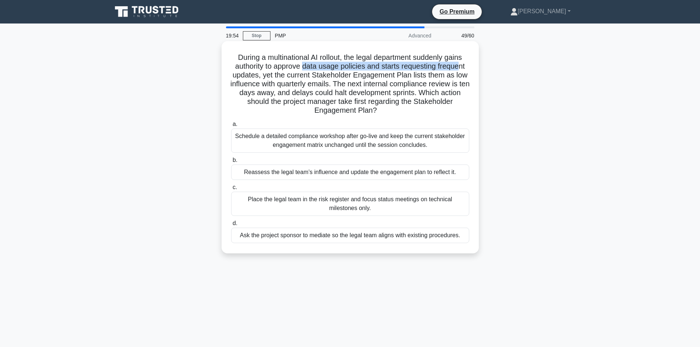
drag, startPoint x: 307, startPoint y: 64, endPoint x: 421, endPoint y: 68, distance: 114.6
click at [459, 65] on h5 "During a multinational AI rollout, the legal department suddenly gains authorit…" at bounding box center [349, 84] width 239 height 62
click at [269, 79] on h5 "During a multinational AI rollout, the legal department suddenly gains authorit…" at bounding box center [349, 84] width 239 height 62
drag, startPoint x: 313, startPoint y: 72, endPoint x: 430, endPoint y: 80, distance: 117.0
click at [430, 80] on h5 "During a multinational AI rollout, the legal department suddenly gains authorit…" at bounding box center [349, 84] width 239 height 62
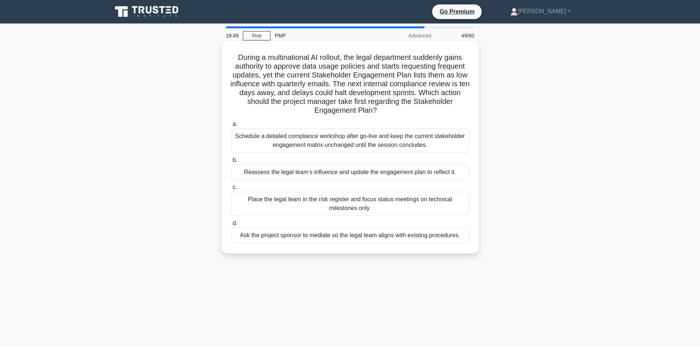
click at [237, 91] on h5 "During a multinational AI rollout, the legal department suddenly gains authorit…" at bounding box center [349, 84] width 239 height 62
drag, startPoint x: 269, startPoint y: 84, endPoint x: 350, endPoint y: 87, distance: 81.6
click at [320, 84] on h5 "During a multinational AI rollout, the legal department suddenly gains authorit…" at bounding box center [349, 84] width 239 height 62
click at [344, 175] on div "Reassess the legal team’s influence and update the engagement plan to reflect i…" at bounding box center [350, 172] width 238 height 15
click at [231, 163] on input "b. Reassess the legal team’s influence and update the engagement plan to reflec…" at bounding box center [231, 160] width 0 height 5
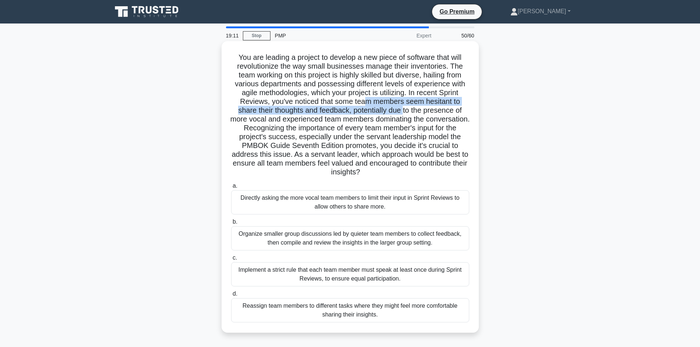
drag, startPoint x: 393, startPoint y: 107, endPoint x: 421, endPoint y: 108, distance: 27.6
click at [407, 107] on h5 "You are leading a project to develop a new piece of software that will revoluti…" at bounding box center [349, 115] width 239 height 124
click at [421, 108] on h5 "You are leading a project to develop a new piece of software that will revoluti…" at bounding box center [349, 115] width 239 height 124
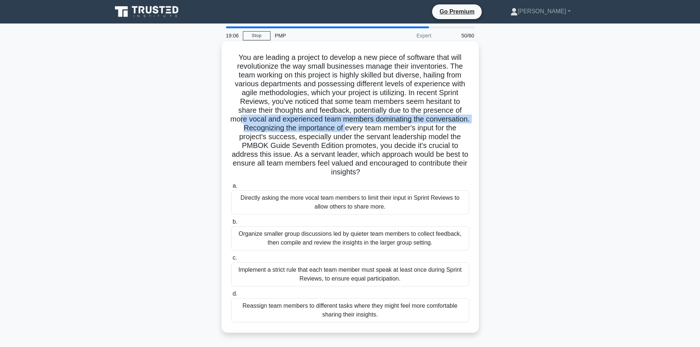
drag, startPoint x: 267, startPoint y: 116, endPoint x: 391, endPoint y: 125, distance: 124.4
click at [391, 125] on h5 "You are leading a project to develop a new piece of software that will revoluti…" at bounding box center [349, 115] width 239 height 124
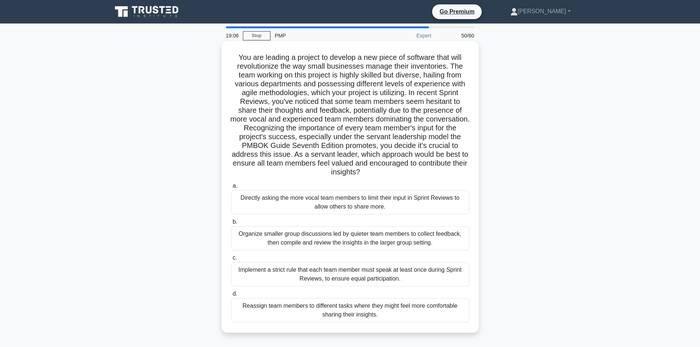
click at [311, 134] on h5 "You are leading a project to develop a new piece of software that will revoluti…" at bounding box center [349, 115] width 239 height 124
click at [169, 129] on div "You are leading a project to develop a new piece of software that will revoluti…" at bounding box center [350, 193] width 485 height 300
click at [339, 277] on div "Implement a strict rule that each team member must speak at least once during S…" at bounding box center [350, 274] width 238 height 24
click at [231, 260] on input "c. Implement a strict rule that each team member must speak at least once durin…" at bounding box center [231, 258] width 0 height 5
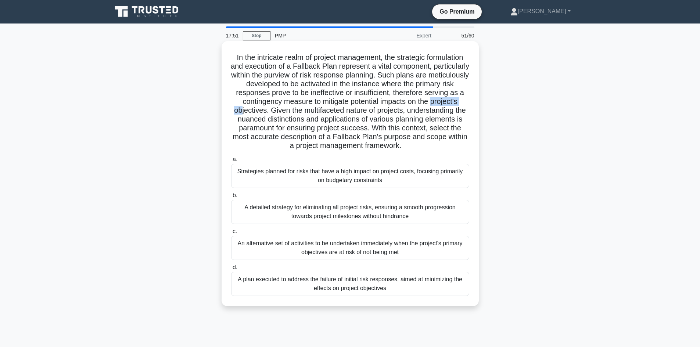
drag, startPoint x: 247, startPoint y: 111, endPoint x: 286, endPoint y: 113, distance: 39.0
click at [286, 113] on h5 "In the intricate realm of project management, the strategic formulation and exe…" at bounding box center [349, 102] width 239 height 98
drag, startPoint x: 325, startPoint y: 120, endPoint x: 358, endPoint y: 117, distance: 33.2
click at [327, 120] on h5 "In the intricate realm of project management, the strategic formulation and exe…" at bounding box center [349, 102] width 239 height 98
drag, startPoint x: 307, startPoint y: 128, endPoint x: 339, endPoint y: 124, distance: 32.6
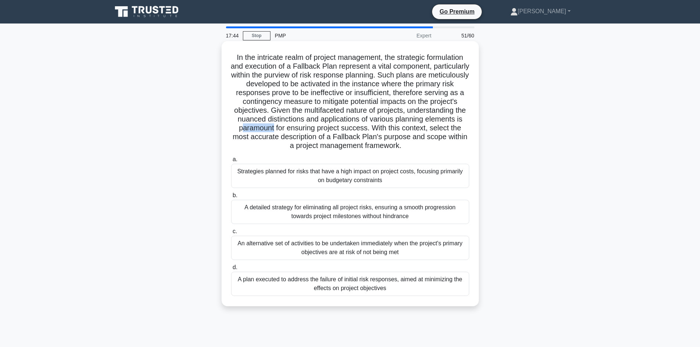
click at [339, 124] on h5 "In the intricate realm of project management, the strategic formulation and exe…" at bounding box center [349, 102] width 239 height 98
drag, startPoint x: 358, startPoint y: 130, endPoint x: 430, endPoint y: 125, distance: 71.8
click at [430, 125] on h5 "In the intricate realm of project management, the strategic formulation and exe…" at bounding box center [349, 102] width 239 height 98
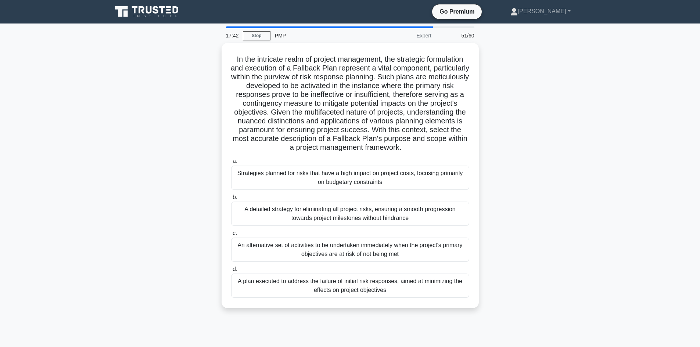
click at [108, 132] on div "In the intricate realm of project management, the strategic formulation and exe…" at bounding box center [350, 180] width 485 height 274
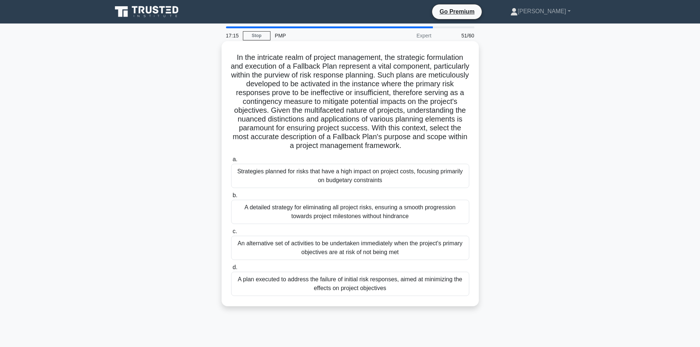
click at [369, 242] on div "An alternative set of activities to be undertaken immediately when the project'…" at bounding box center [350, 248] width 238 height 24
click at [231, 234] on input "c. An alternative set of activities to be undertaken immediately when the proje…" at bounding box center [231, 231] width 0 height 5
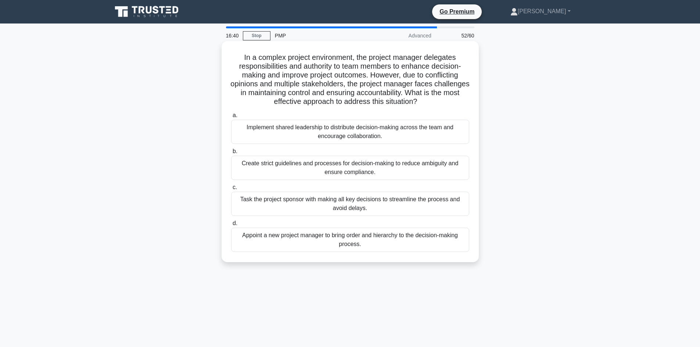
click at [324, 137] on div "Implement shared leadership to distribute decision-making across the team and e…" at bounding box center [350, 132] width 238 height 24
click at [231, 118] on input "a. Implement shared leadership to distribute decision-making across the team an…" at bounding box center [231, 115] width 0 height 5
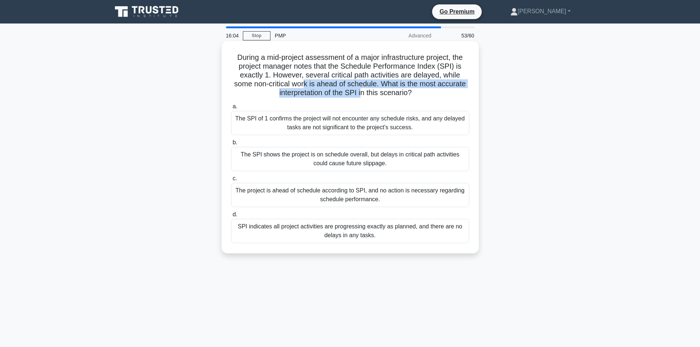
drag, startPoint x: 306, startPoint y: 84, endPoint x: 362, endPoint y: 89, distance: 56.8
click at [362, 89] on h5 "During a mid-project assessment of a major infrastructure project, the project …" at bounding box center [349, 75] width 239 height 45
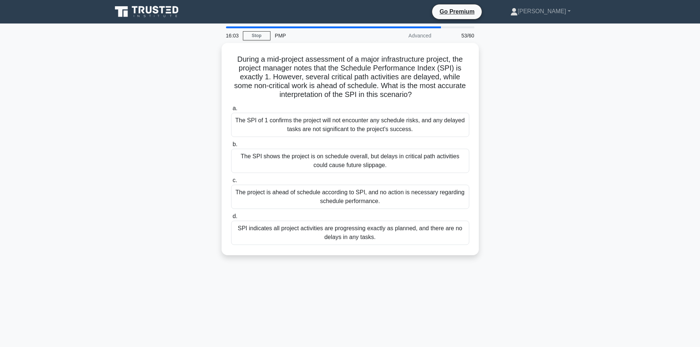
click at [192, 119] on div "During a mid-project assessment of a major infrastructure project, the project …" at bounding box center [350, 153] width 485 height 221
click at [387, 159] on div "The SPI shows the project is on schedule overall, but delays in critical path a…" at bounding box center [350, 159] width 238 height 24
click at [231, 145] on input "b. The SPI shows the project is on schedule overall, but delays in critical pat…" at bounding box center [231, 142] width 0 height 5
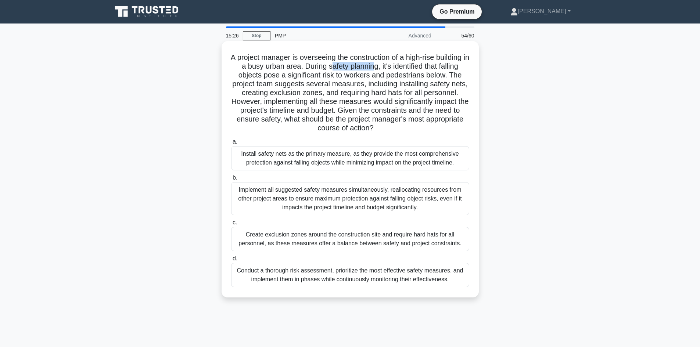
drag, startPoint x: 358, startPoint y: 68, endPoint x: 410, endPoint y: 75, distance: 52.3
click at [403, 69] on h5 "A project manager is overseeing the construction of a high-rise building in a b…" at bounding box center [349, 93] width 239 height 80
click at [415, 76] on h5 "A project manager is overseeing the construction of a high-rise building in a b…" at bounding box center [349, 93] width 239 height 80
drag, startPoint x: 340, startPoint y: 73, endPoint x: 293, endPoint y: 78, distance: 47.3
click at [456, 75] on h5 "A project manager is overseeing the construction of a high-rise building in a b…" at bounding box center [349, 93] width 239 height 80
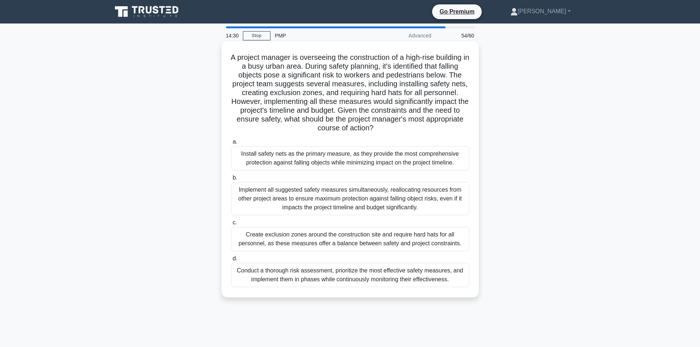
click at [371, 230] on div "Create exclusion zones around the construction site and require hard hats for a…" at bounding box center [350, 239] width 238 height 24
click at [350, 237] on div "Create exclusion zones around the construction site and require hard hats for a…" at bounding box center [350, 239] width 238 height 24
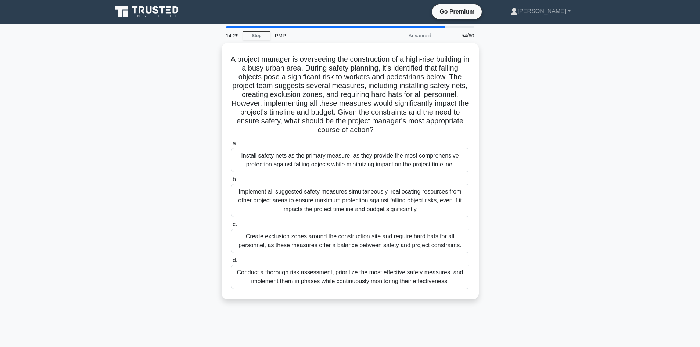
click at [301, 234] on div "Create exclusion zones around the construction site and require hard hats for a…" at bounding box center [350, 241] width 238 height 24
click at [231, 227] on input "c. Create exclusion zones around the construction site and require hard hats fo…" at bounding box center [231, 224] width 0 height 5
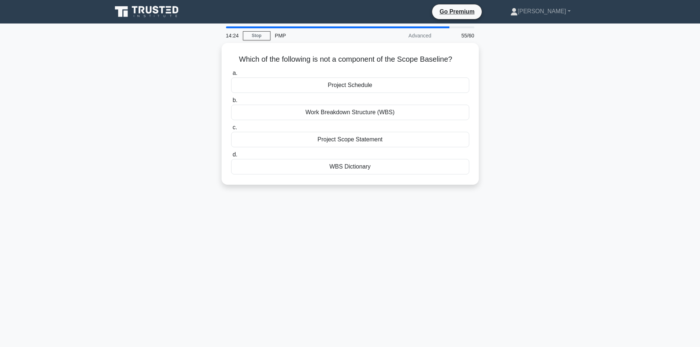
drag, startPoint x: 231, startPoint y: 57, endPoint x: 385, endPoint y: 185, distance: 200.0
click at [385, 185] on div "Which of the following is not a component of the Scope Baseline? .spinner_0XTQ{…" at bounding box center [350, 118] width 485 height 151
copy div "Which of the following is not a component of the Scope Baseline? .spinner_0XTQ{…"
click at [173, 182] on div "Which of the following is not a component of the Scope Baseline? .spinner_0XTQ{…" at bounding box center [350, 118] width 485 height 151
click at [318, 53] on h5 "Which of the following is not a component of the Scope Baseline? .spinner_0XTQ{…" at bounding box center [349, 58] width 239 height 10
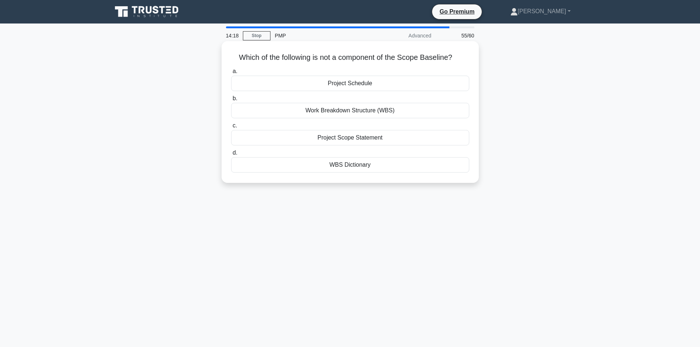
click at [350, 56] on h5 "Which of the following is not a component of the Scope Baseline? .spinner_0XTQ{…" at bounding box center [349, 58] width 239 height 10
click at [380, 60] on h5 "Which of the following is not a component of the Scope Baseline? .spinner_0XTQ{…" at bounding box center [349, 58] width 239 height 10
click at [517, 135] on div "Which of the following is not a component of the Scope Baseline? .spinner_0XTQ{…" at bounding box center [350, 118] width 485 height 151
click at [343, 111] on div "Work Breakdown Structure (WBS)" at bounding box center [350, 110] width 238 height 15
click at [231, 101] on input "b. Work Breakdown Structure (WBS)" at bounding box center [231, 98] width 0 height 5
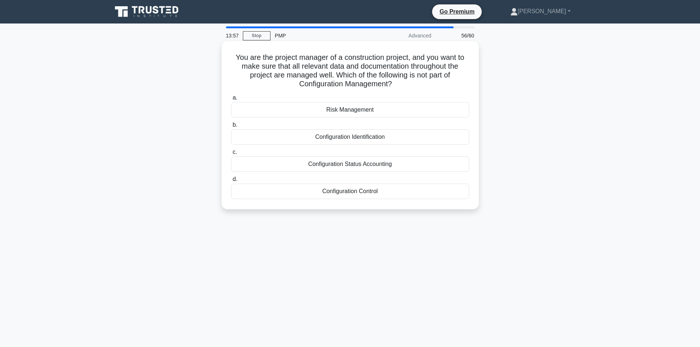
click at [364, 195] on div "Configuration Control" at bounding box center [350, 191] width 238 height 15
click at [231, 182] on input "d. Configuration Control" at bounding box center [231, 179] width 0 height 5
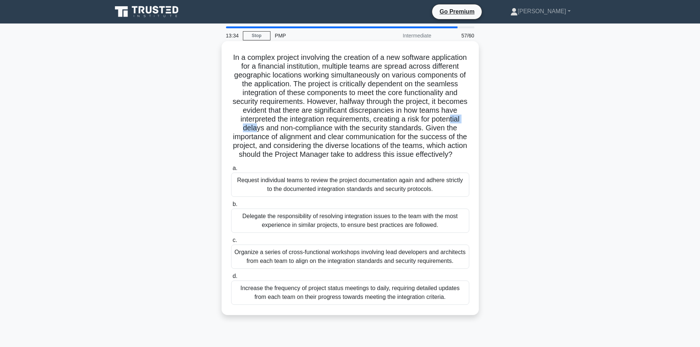
drag, startPoint x: 304, startPoint y: 128, endPoint x: 362, endPoint y: 133, distance: 58.3
click at [320, 128] on h5 "In a complex project involving the creation of a new software application for a…" at bounding box center [349, 106] width 239 height 107
drag, startPoint x: 389, startPoint y: 132, endPoint x: 415, endPoint y: 131, distance: 26.1
click at [405, 131] on h5 "In a complex project involving the creation of a new software application for a…" at bounding box center [349, 106] width 239 height 107
drag, startPoint x: 426, startPoint y: 130, endPoint x: 322, endPoint y: 140, distance: 104.7
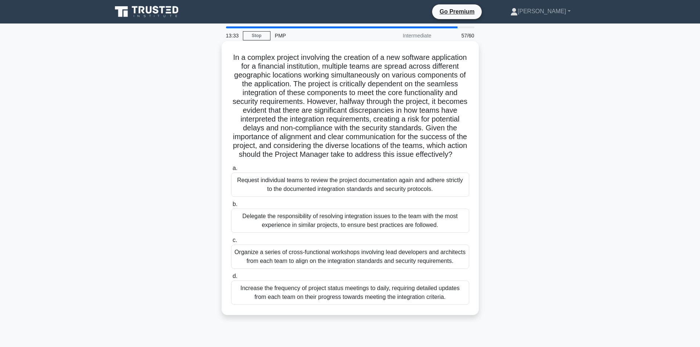
click at [423, 131] on h5 "In a complex project involving the creation of a new software application for a…" at bounding box center [349, 106] width 239 height 107
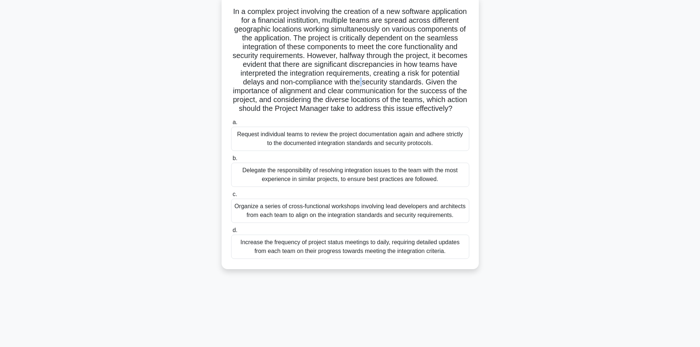
scroll to position [50, 0]
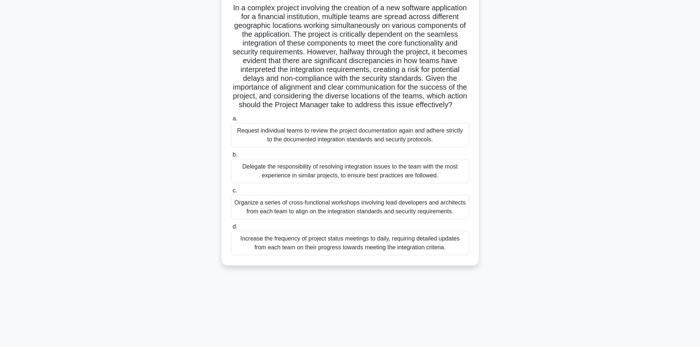
click at [357, 255] on div "Increase the frequency of project status meetings to daily, requiring detailed …" at bounding box center [350, 243] width 238 height 24
click at [231, 229] on input "d. Increase the frequency of project status meetings to daily, requiring detail…" at bounding box center [231, 226] width 0 height 5
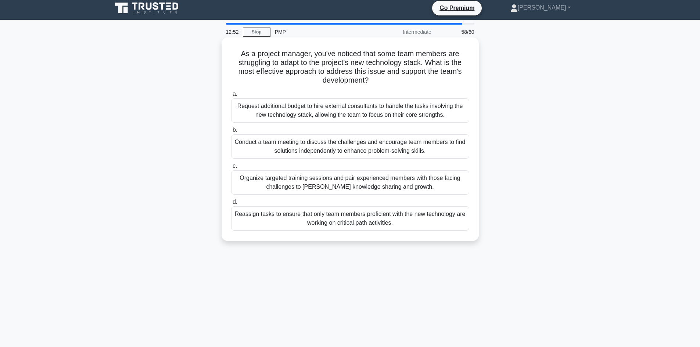
scroll to position [0, 0]
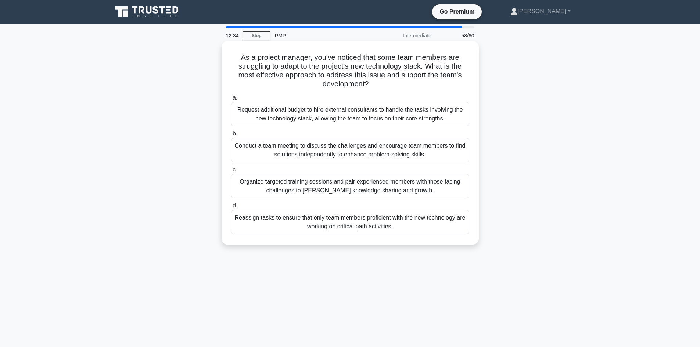
click at [314, 190] on div "Organize targeted training sessions and pair experienced members with those fac…" at bounding box center [350, 186] width 238 height 24
click at [231, 172] on input "c. Organize targeted training sessions and pair experienced members with those …" at bounding box center [231, 169] width 0 height 5
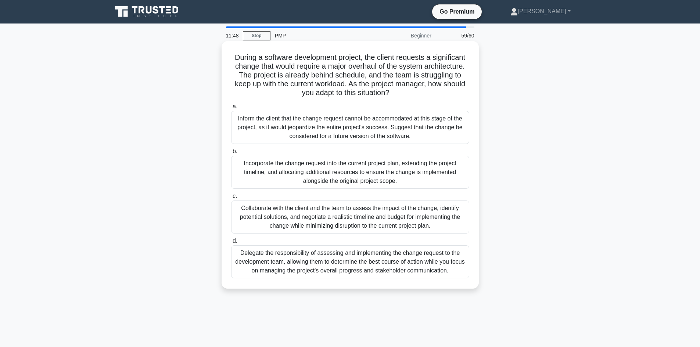
click at [367, 219] on div "Collaborate with the client and the team to assess the impact of the change, id…" at bounding box center [350, 217] width 238 height 33
click at [231, 199] on input "c. Collaborate with the client and the team to assess the impact of the change,…" at bounding box center [231, 196] width 0 height 5
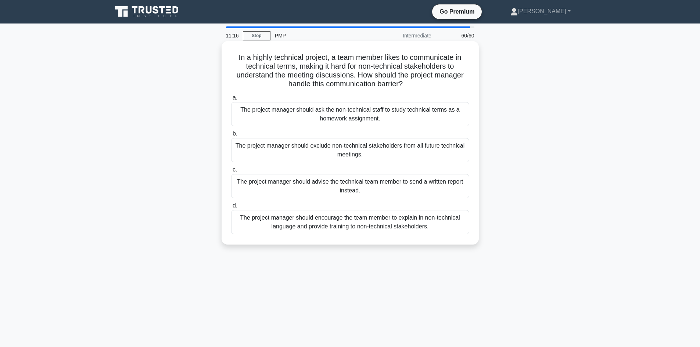
click at [327, 230] on div "The project manager should encourage the team member to explain in non-technica…" at bounding box center [350, 222] width 238 height 24
click at [231, 208] on input "d. The project manager should encourage the team member to explain in non-techn…" at bounding box center [231, 205] width 0 height 5
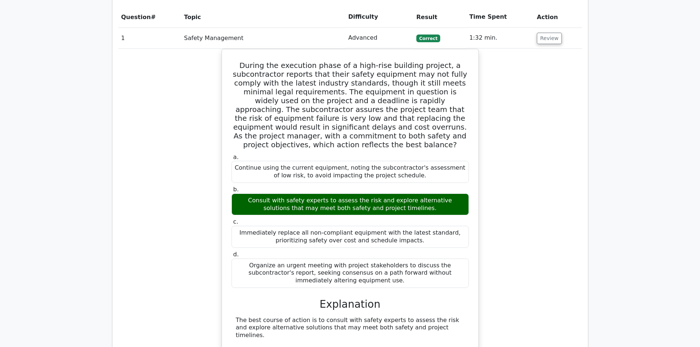
scroll to position [1212, 0]
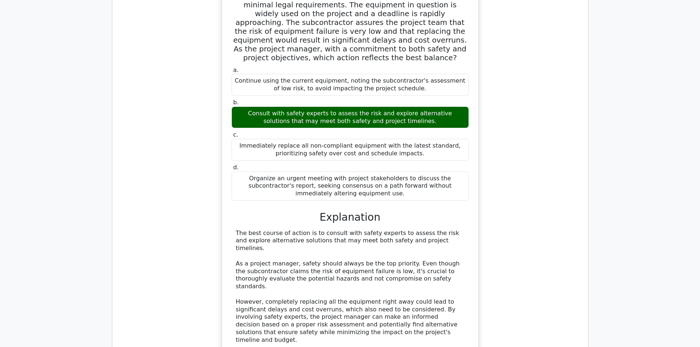
click at [119, 30] on div "During the execution phase of a high-rise building project, a subcontractor rep…" at bounding box center [350, 207] width 464 height 490
